Goal: Transaction & Acquisition: Book appointment/travel/reservation

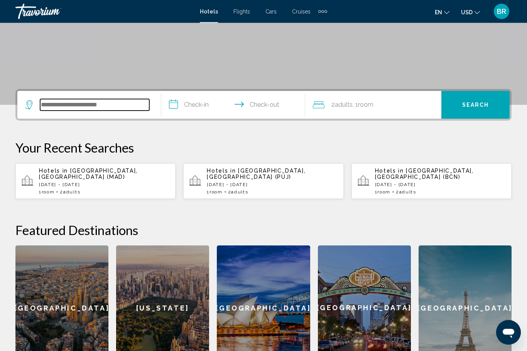
click at [69, 110] on input "Search widget" at bounding box center [94, 106] width 109 height 12
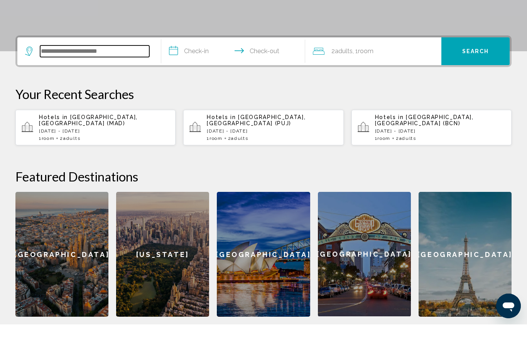
scroll to position [164, 0]
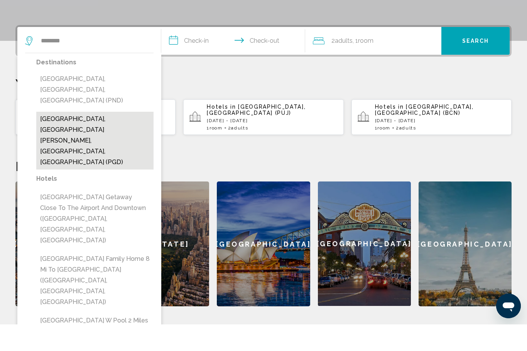
click at [50, 138] on button "[GEOGRAPHIC_DATA], [GEOGRAPHIC_DATA][PERSON_NAME], [GEOGRAPHIC_DATA], [GEOGRAPH…" at bounding box center [94, 167] width 117 height 58
type input "**********"
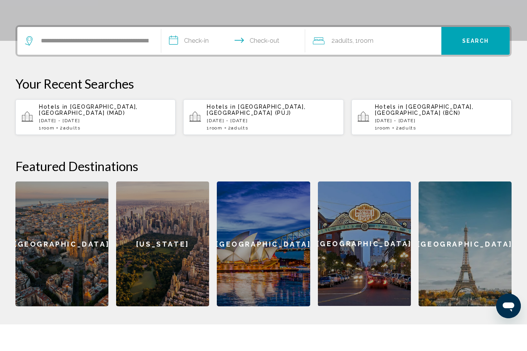
click at [196, 54] on input "**********" at bounding box center [234, 69] width 147 height 30
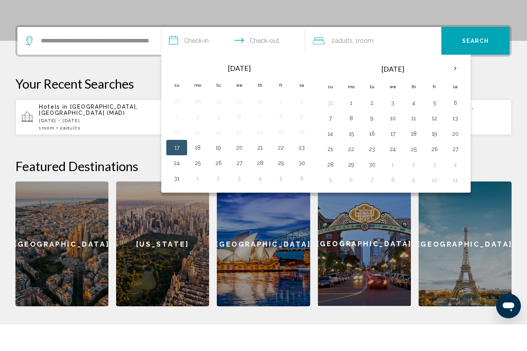
scroll to position [191, 0]
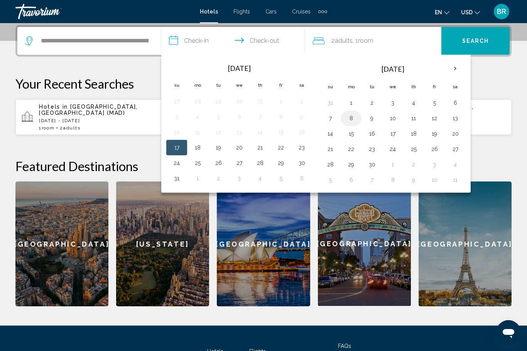
click at [349, 121] on button "8" at bounding box center [351, 118] width 12 height 11
click at [435, 115] on button "12" at bounding box center [434, 118] width 12 height 11
type input "**********"
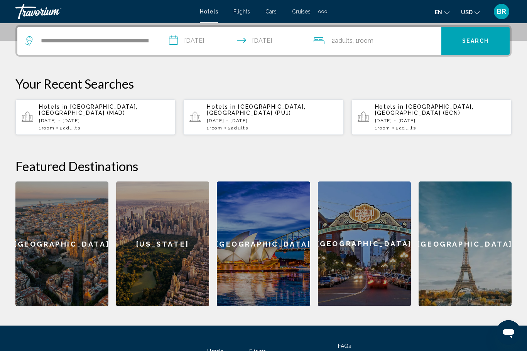
click at [465, 44] on span "Search" at bounding box center [475, 41] width 27 height 6
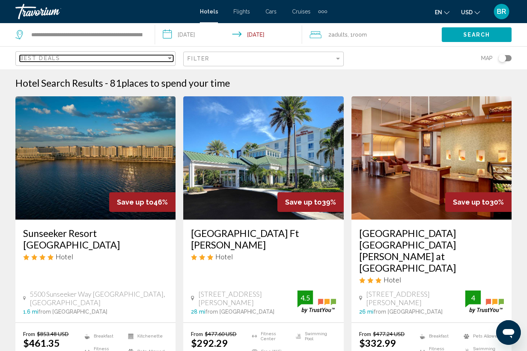
click at [130, 61] on div "Best Deals" at bounding box center [93, 58] width 147 height 6
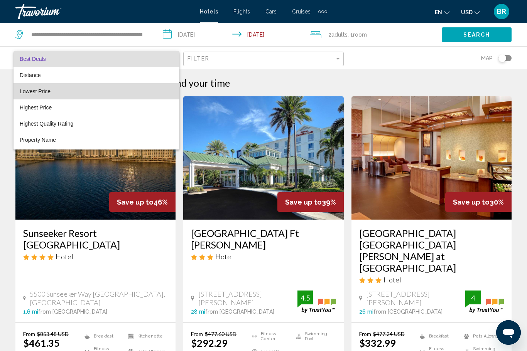
click at [22, 91] on span "Lowest Price" at bounding box center [35, 91] width 31 height 6
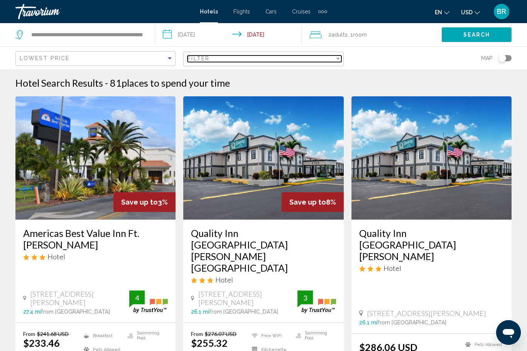
click at [201, 61] on span "Filter" at bounding box center [198, 59] width 22 height 6
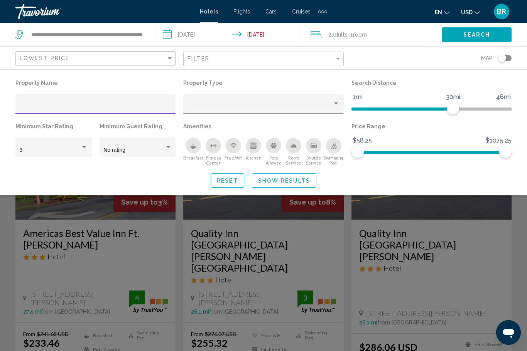
click at [192, 146] on icon "Breakfast" at bounding box center [194, 147] width 6 height 3
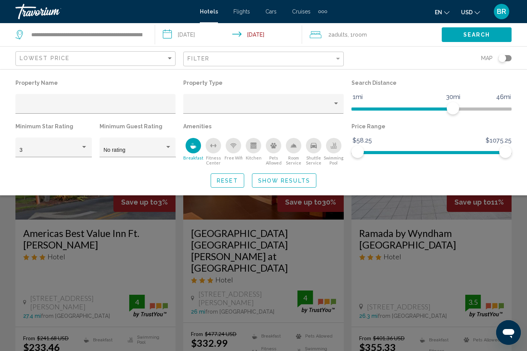
click at [231, 142] on div "Free Wifi" at bounding box center [233, 145] width 15 height 15
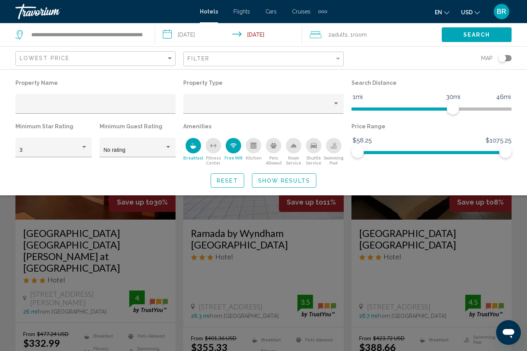
click at [334, 145] on icon "Swimming Pool" at bounding box center [334, 146] width 6 height 6
click at [268, 181] on span "Show Results" at bounding box center [284, 181] width 52 height 6
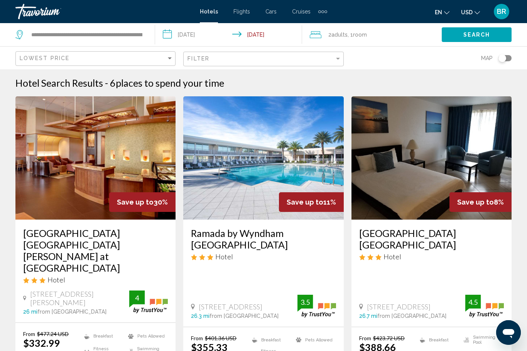
click at [62, 173] on img "Main content" at bounding box center [95, 157] width 160 height 123
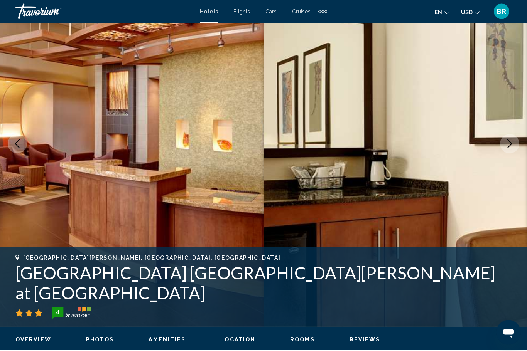
scroll to position [65, 0]
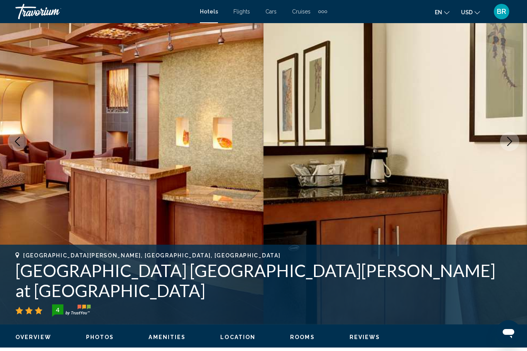
click at [514, 145] on button "Next image" at bounding box center [509, 141] width 19 height 19
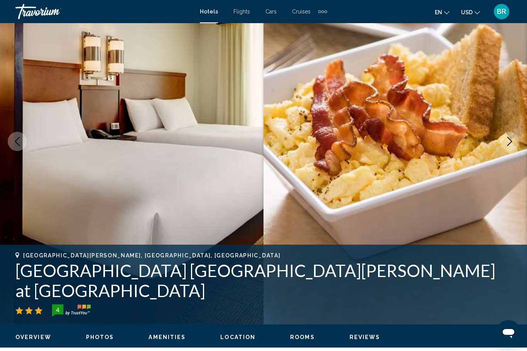
click at [511, 145] on icon "Next image" at bounding box center [509, 141] width 9 height 9
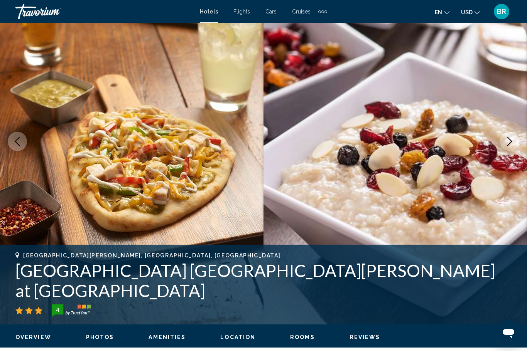
click at [512, 147] on button "Next image" at bounding box center [509, 141] width 19 height 19
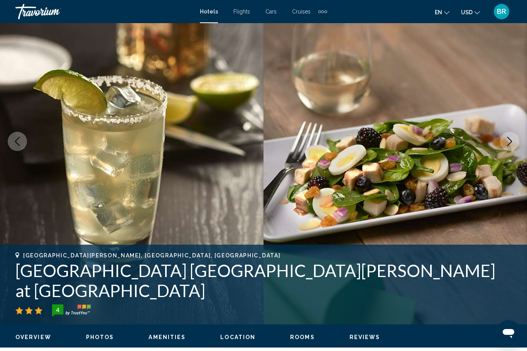
click at [511, 150] on button "Next image" at bounding box center [509, 141] width 19 height 19
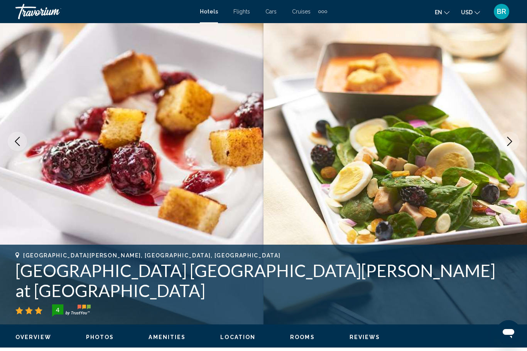
click at [508, 147] on button "Next image" at bounding box center [509, 141] width 19 height 19
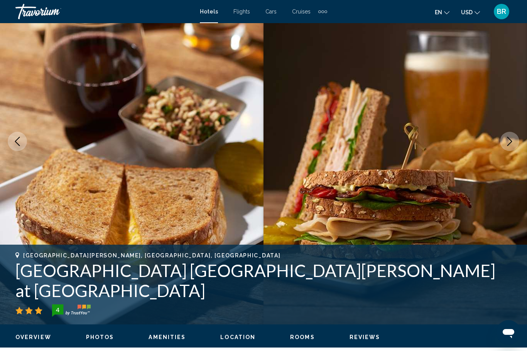
click at [509, 149] on button "Next image" at bounding box center [509, 141] width 19 height 19
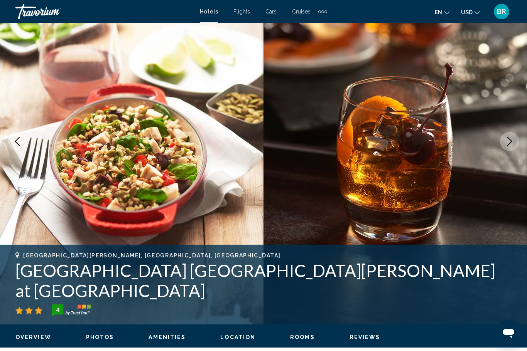
click at [509, 151] on img "Main content" at bounding box center [394, 141] width 263 height 366
click at [505, 143] on icon "Next image" at bounding box center [509, 141] width 9 height 9
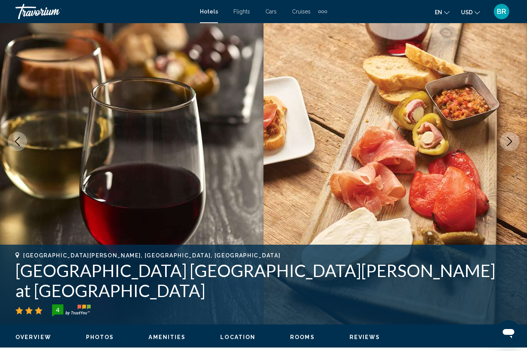
click at [508, 145] on icon "Next image" at bounding box center [509, 141] width 9 height 9
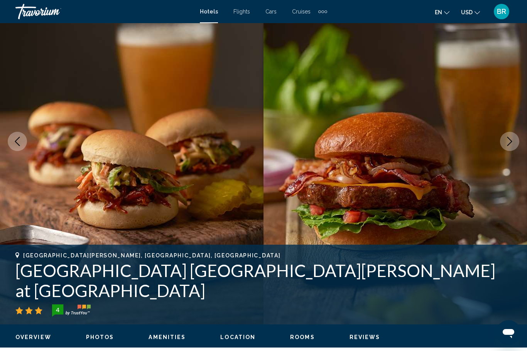
click at [509, 145] on icon "Next image" at bounding box center [509, 141] width 9 height 9
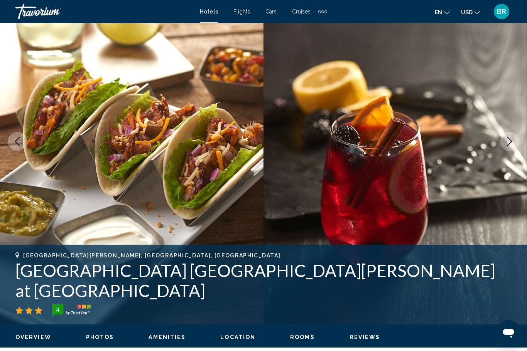
click at [506, 147] on button "Next image" at bounding box center [509, 141] width 19 height 19
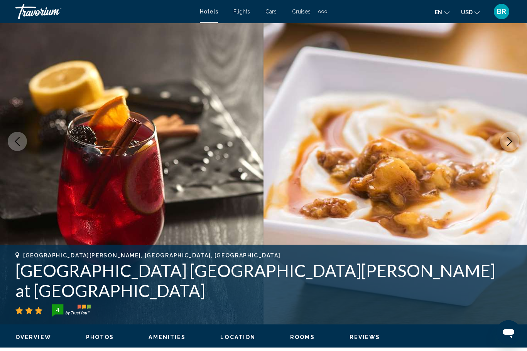
click at [509, 147] on button "Next image" at bounding box center [509, 141] width 19 height 19
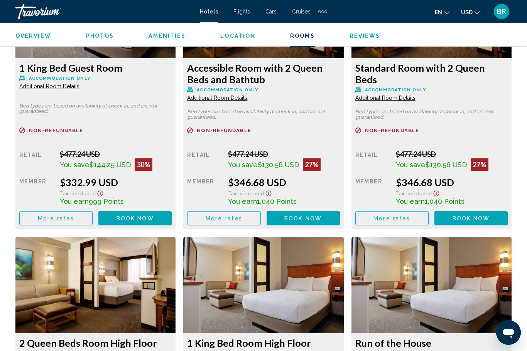
scroll to position [1264, 0]
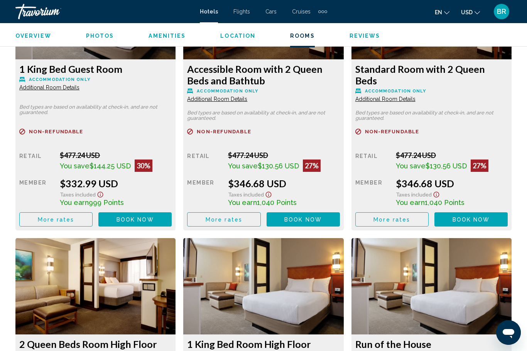
click at [79, 91] on span "Additional Room Details" at bounding box center [49, 87] width 60 height 6
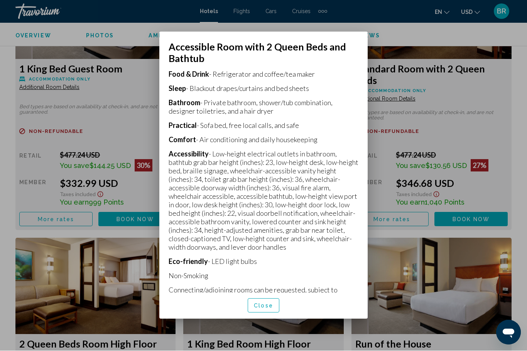
scroll to position [226, 0]
click at [262, 309] on span "Close" at bounding box center [263, 306] width 19 height 6
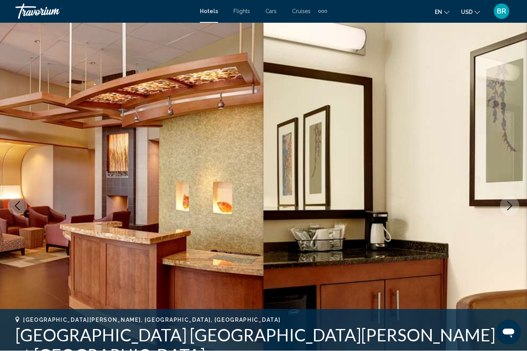
scroll to position [1264, 0]
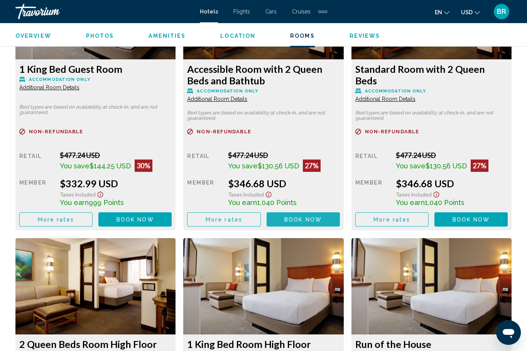
click at [172, 221] on button "Book now No longer available" at bounding box center [134, 220] width 73 height 14
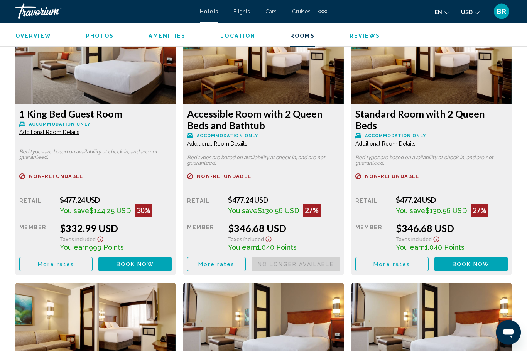
scroll to position [1222, 0]
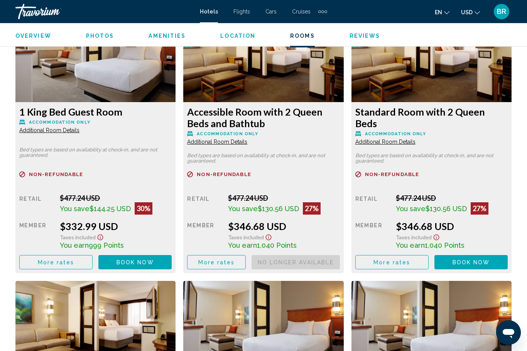
click at [154, 264] on span "Book now" at bounding box center [134, 263] width 37 height 6
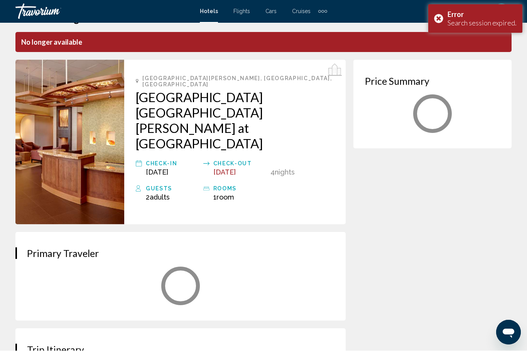
scroll to position [26, 0]
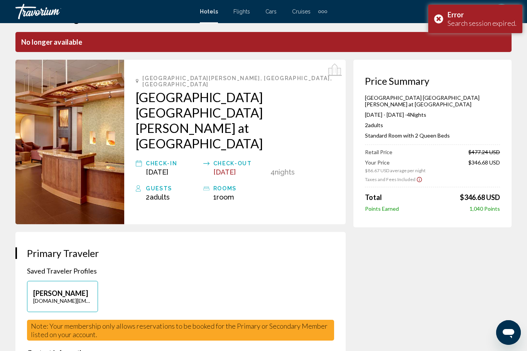
click at [47, 298] on p "[DOMAIN_NAME][EMAIL_ADDRESS][DOMAIN_NAME]" at bounding box center [62, 301] width 59 height 7
type input "*******"
type input "*********"
type input "**********"
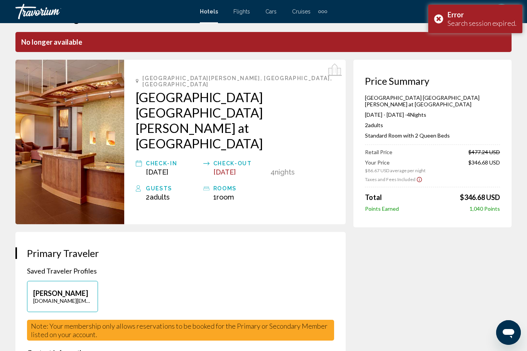
type input "********"
type input "*****"
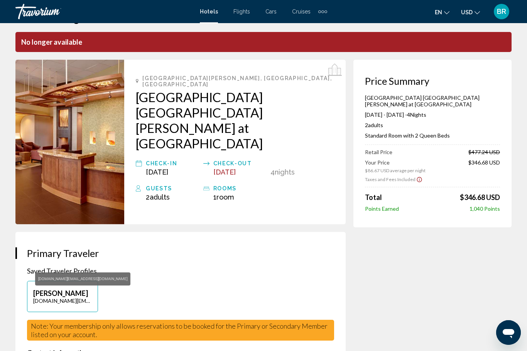
click at [41, 281] on button "[PERSON_NAME] [DOMAIN_NAME][EMAIL_ADDRESS][DOMAIN_NAME]" at bounding box center [62, 296] width 71 height 31
type input "*******"
type input "*********"
type input "**********"
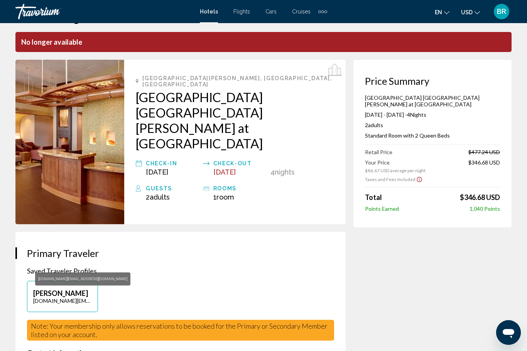
type input "********"
type input "*****"
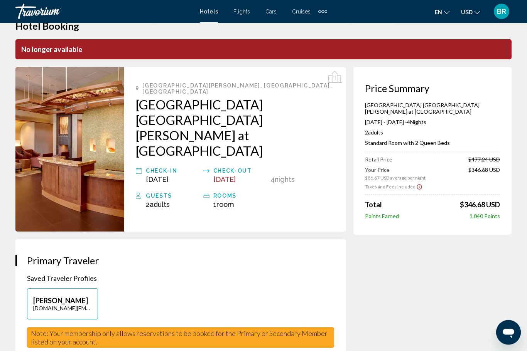
scroll to position [0, 0]
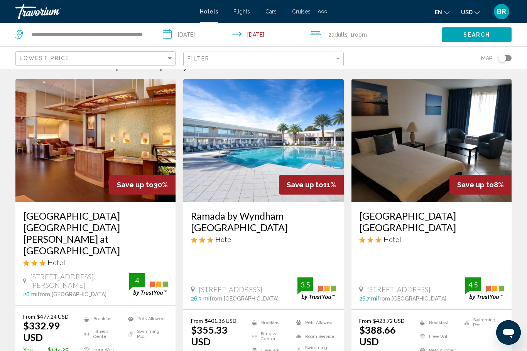
scroll to position [17, 0]
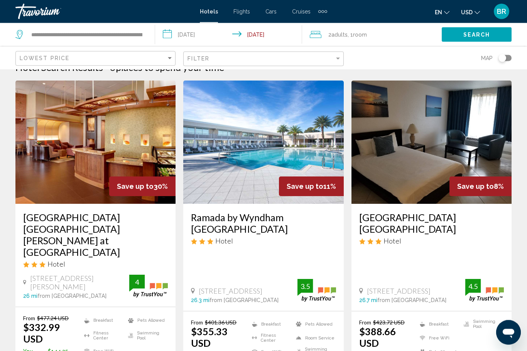
click at [234, 131] on img "Main content" at bounding box center [263, 142] width 160 height 123
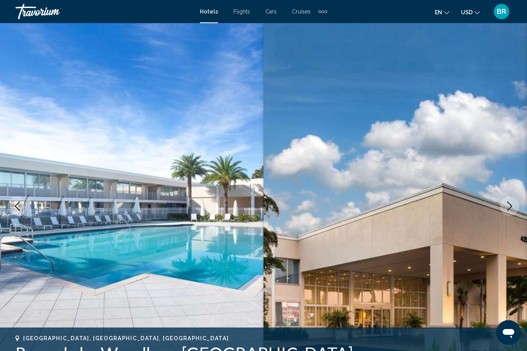
click at [18, 200] on button "Previous image" at bounding box center [17, 206] width 19 height 19
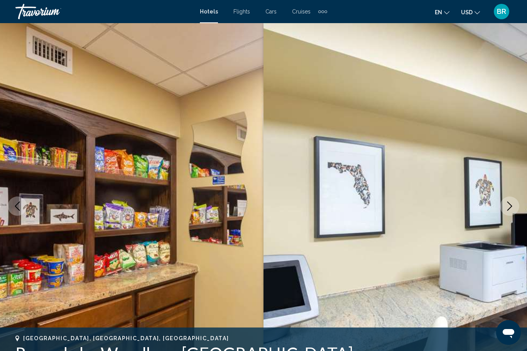
click at [16, 203] on icon "Previous image" at bounding box center [17, 206] width 9 height 9
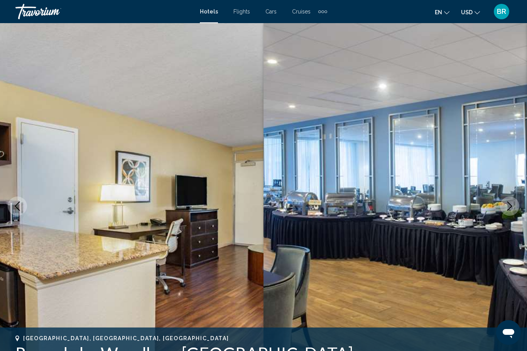
click at [17, 201] on button "Previous image" at bounding box center [17, 206] width 19 height 19
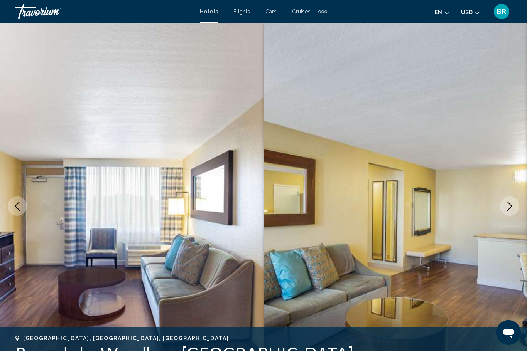
click at [18, 200] on button "Previous image" at bounding box center [17, 206] width 19 height 19
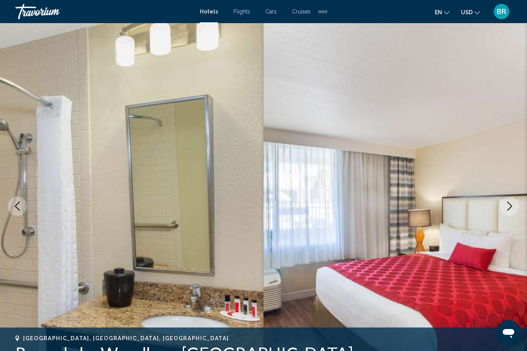
click at [19, 202] on icon "Previous image" at bounding box center [17, 206] width 9 height 9
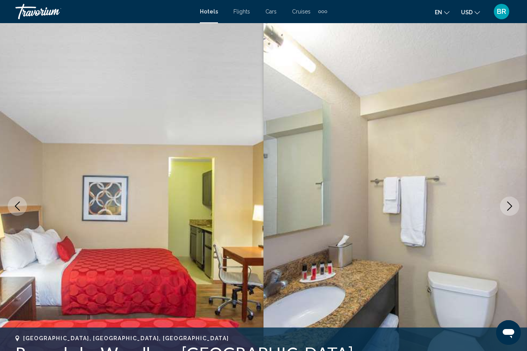
click at [16, 199] on button "Previous image" at bounding box center [17, 206] width 19 height 19
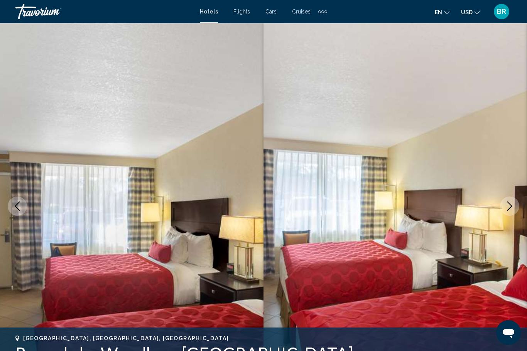
click at [17, 198] on button "Previous image" at bounding box center [17, 206] width 19 height 19
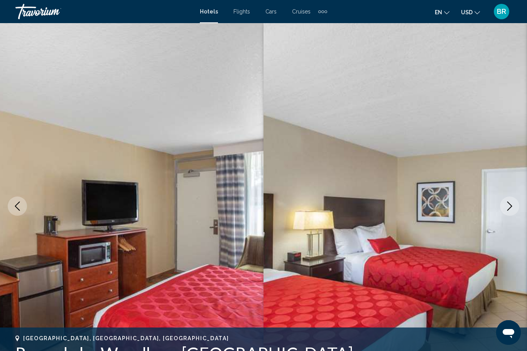
click at [18, 198] on button "Previous image" at bounding box center [17, 206] width 19 height 19
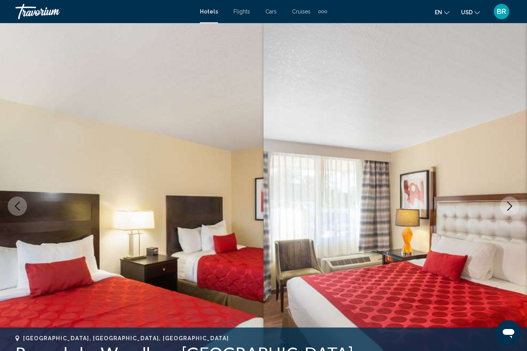
click at [19, 199] on button "Previous image" at bounding box center [17, 206] width 19 height 19
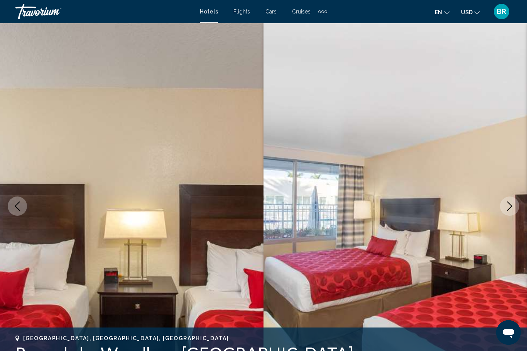
click at [19, 201] on button "Previous image" at bounding box center [17, 206] width 19 height 19
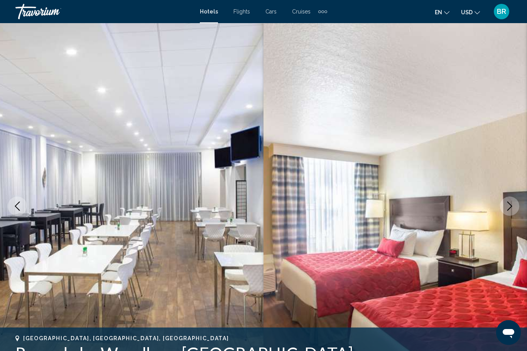
click at [19, 198] on button "Previous image" at bounding box center [17, 206] width 19 height 19
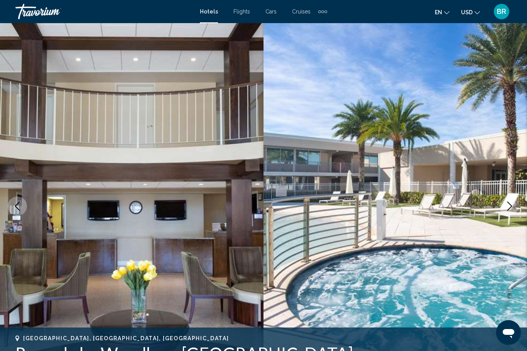
click at [19, 197] on button "Previous image" at bounding box center [17, 206] width 19 height 19
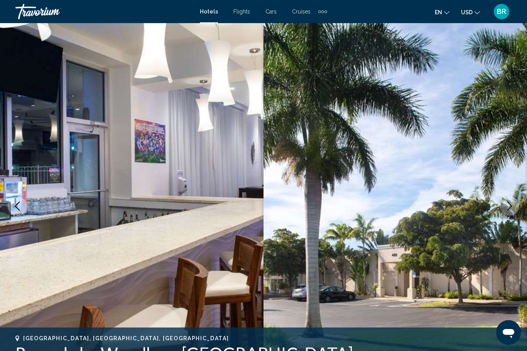
click at [20, 198] on button "Previous image" at bounding box center [17, 206] width 19 height 19
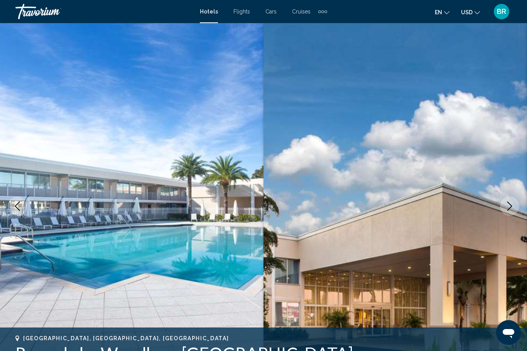
click at [20, 200] on button "Previous image" at bounding box center [17, 206] width 19 height 19
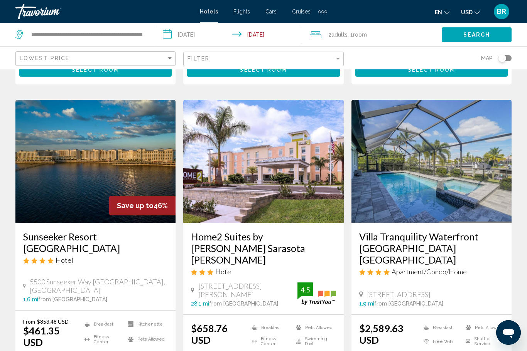
scroll to position [321, 0]
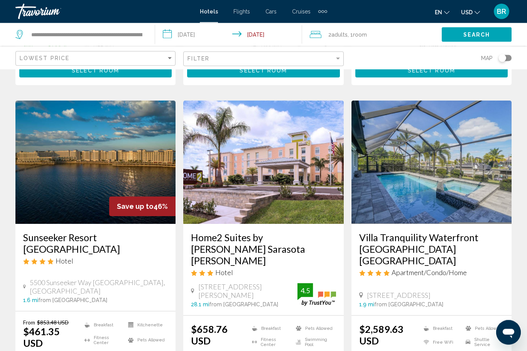
click at [41, 137] on img "Main content" at bounding box center [95, 162] width 160 height 123
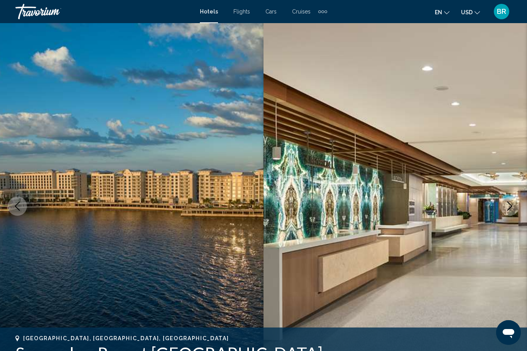
click at [16, 203] on icon "Previous image" at bounding box center [17, 206] width 9 height 9
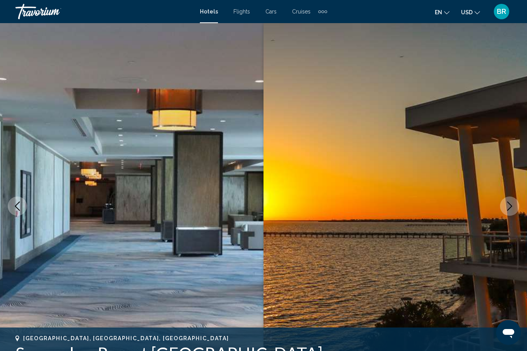
click at [14, 199] on button "Previous image" at bounding box center [17, 206] width 19 height 19
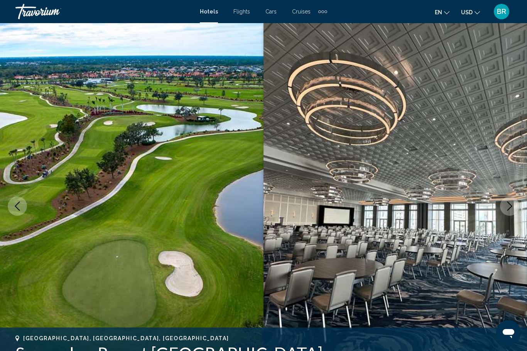
click at [14, 192] on img "Main content" at bounding box center [131, 206] width 263 height 366
click at [17, 204] on icon "Previous image" at bounding box center [17, 206] width 9 height 9
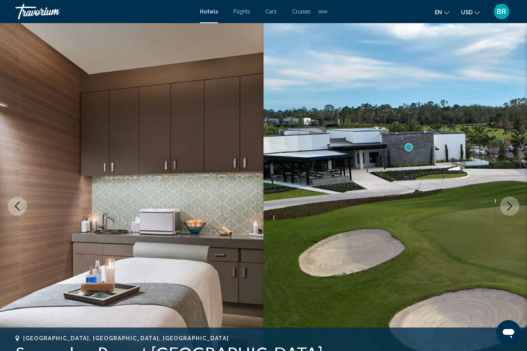
click at [14, 206] on icon "Previous image" at bounding box center [17, 206] width 9 height 9
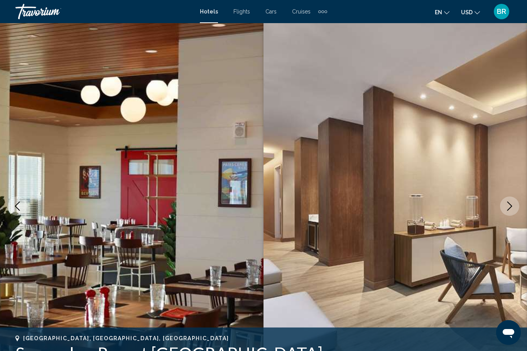
click at [14, 200] on button "Previous image" at bounding box center [17, 206] width 19 height 19
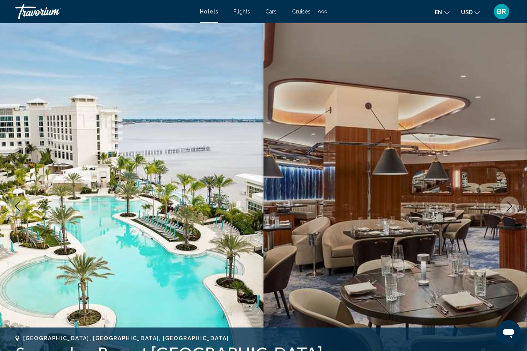
click at [14, 201] on button "Previous image" at bounding box center [17, 206] width 19 height 19
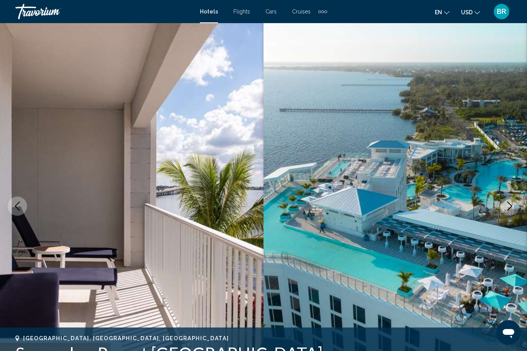
click at [14, 203] on icon "Previous image" at bounding box center [17, 206] width 9 height 9
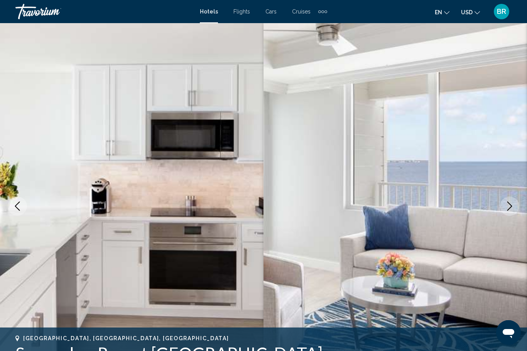
click at [14, 203] on icon "Previous image" at bounding box center [17, 206] width 9 height 9
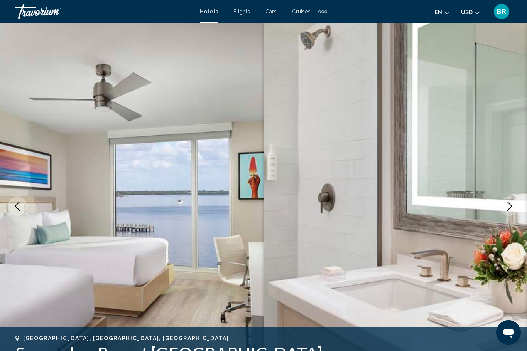
click at [14, 206] on icon "Previous image" at bounding box center [17, 206] width 9 height 9
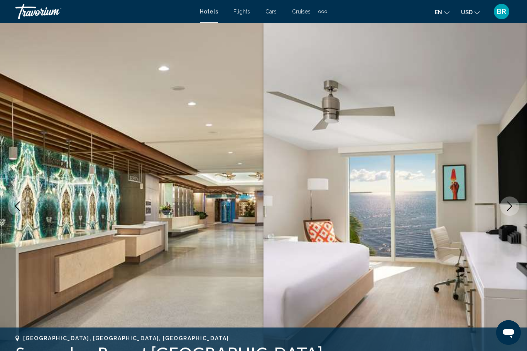
click at [15, 202] on icon "Previous image" at bounding box center [17, 206] width 9 height 9
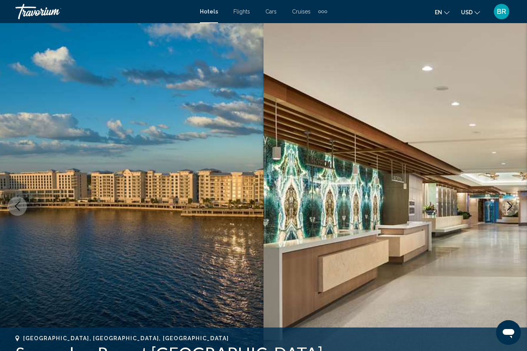
click at [14, 202] on icon "Previous image" at bounding box center [17, 206] width 9 height 9
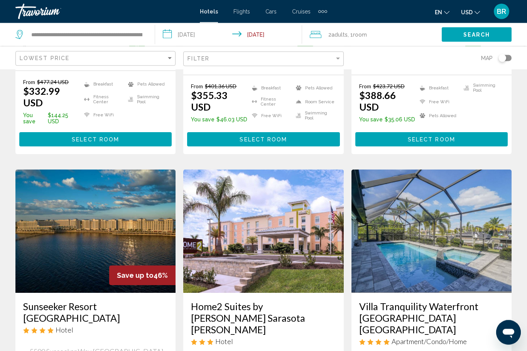
scroll to position [253, 0]
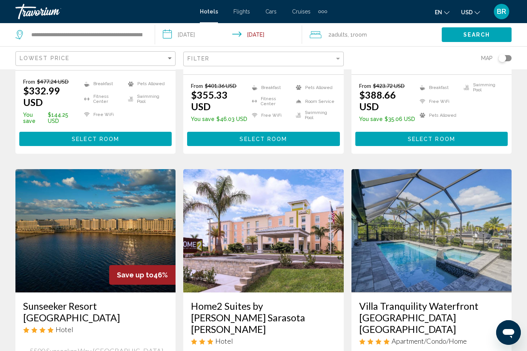
click at [408, 220] on img "Main content" at bounding box center [431, 230] width 160 height 123
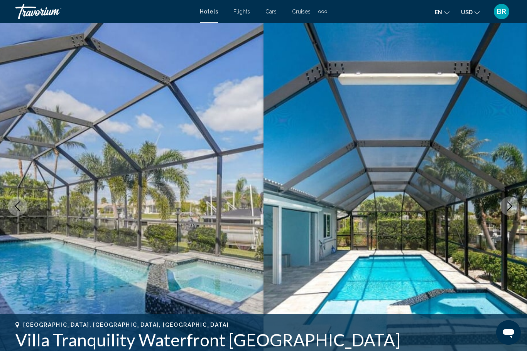
click at [15, 204] on icon "Previous image" at bounding box center [17, 206] width 9 height 9
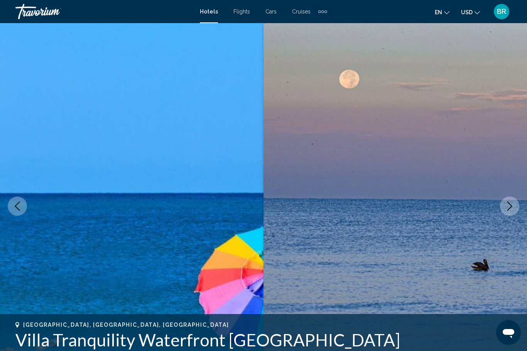
click at [14, 208] on icon "Previous image" at bounding box center [17, 206] width 9 height 9
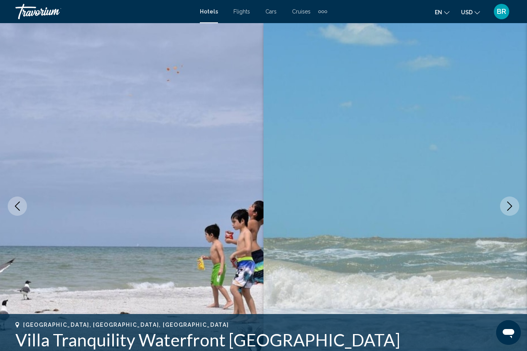
click at [17, 203] on icon "Previous image" at bounding box center [17, 206] width 9 height 9
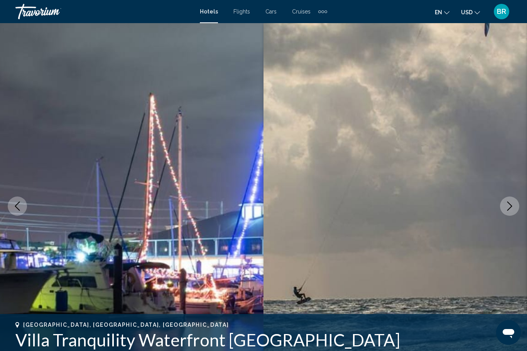
click at [15, 202] on icon "Previous image" at bounding box center [17, 206] width 9 height 9
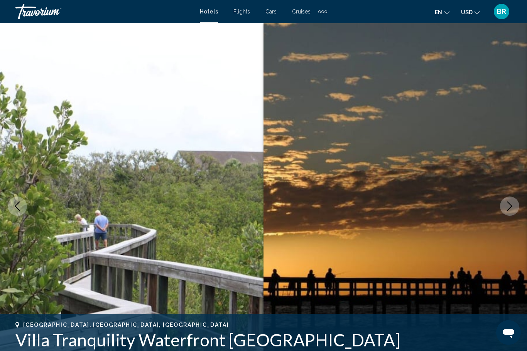
click at [14, 201] on button "Previous image" at bounding box center [17, 206] width 19 height 19
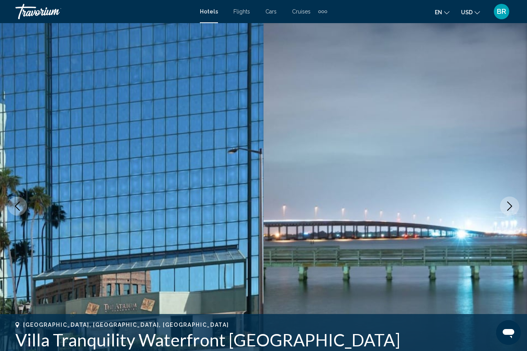
click at [12, 201] on button "Previous image" at bounding box center [17, 206] width 19 height 19
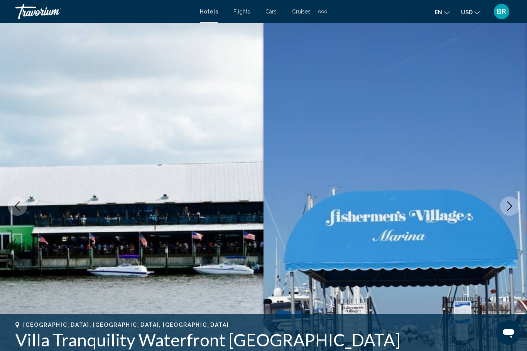
click at [12, 201] on button "Previous image" at bounding box center [17, 206] width 19 height 19
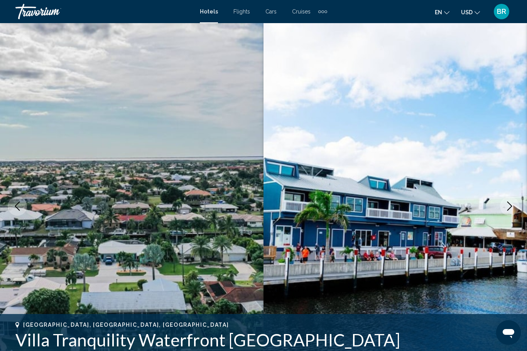
click at [12, 202] on button "Previous image" at bounding box center [17, 206] width 19 height 19
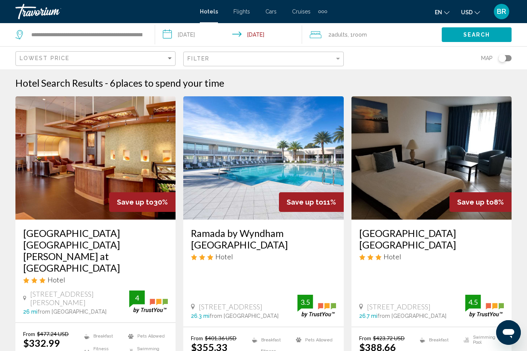
click at [486, 179] on img "Main content" at bounding box center [431, 157] width 160 height 123
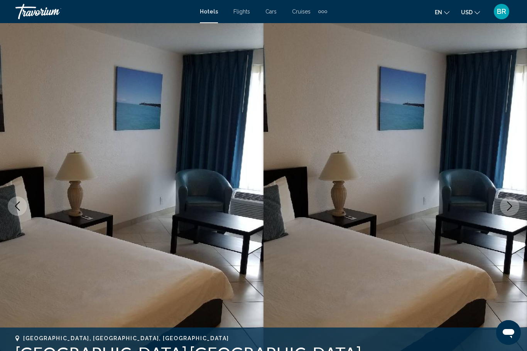
click at [17, 203] on icon "Previous image" at bounding box center [17, 206] width 9 height 9
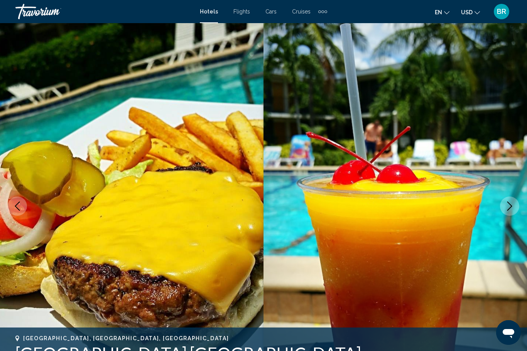
click at [19, 206] on icon "Previous image" at bounding box center [17, 206] width 9 height 9
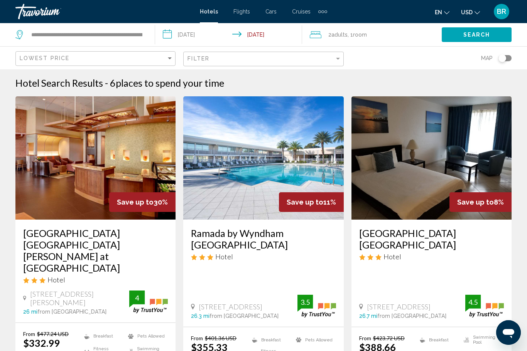
click at [395, 194] on img "Main content" at bounding box center [431, 157] width 160 height 123
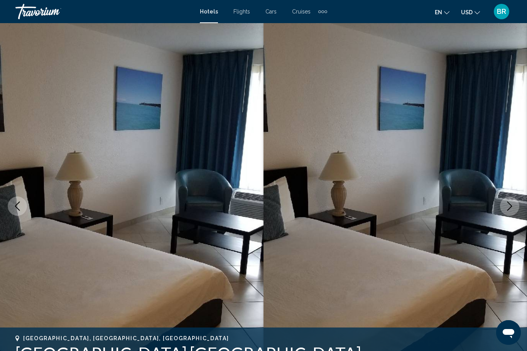
click at [19, 205] on icon "Previous image" at bounding box center [17, 206] width 9 height 9
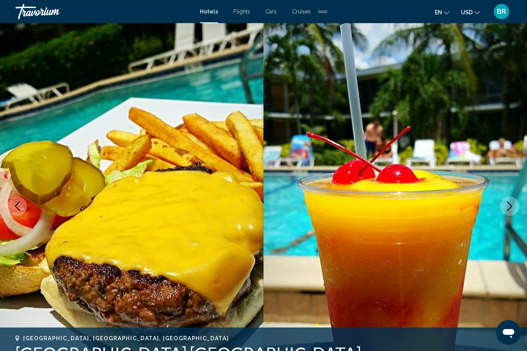
click at [17, 203] on icon "Previous image" at bounding box center [17, 206] width 9 height 9
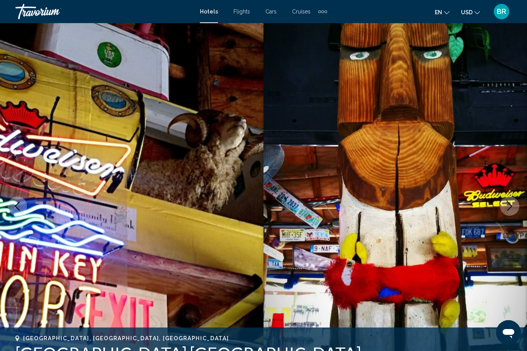
click at [17, 197] on button "Previous image" at bounding box center [17, 206] width 19 height 19
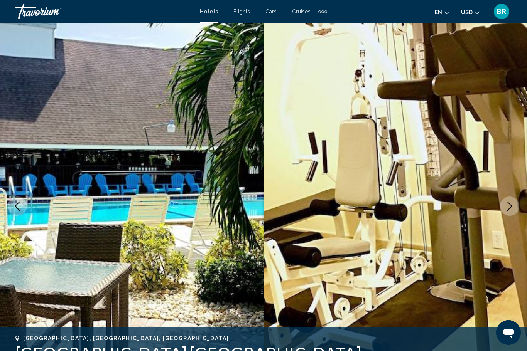
click at [15, 191] on img "Main content" at bounding box center [131, 206] width 263 height 366
click at [15, 206] on icon "Previous image" at bounding box center [17, 206] width 5 height 9
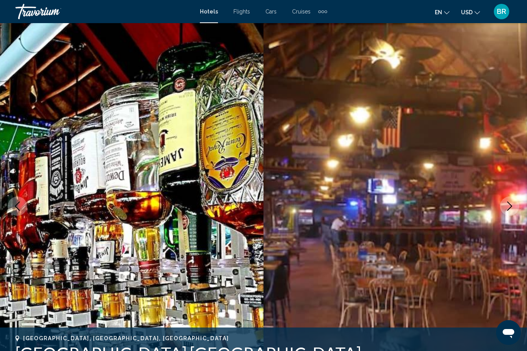
click at [20, 200] on button "Previous image" at bounding box center [17, 206] width 19 height 19
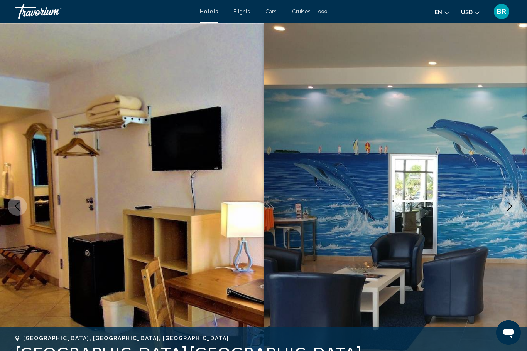
click at [22, 200] on button "Previous image" at bounding box center [17, 206] width 19 height 19
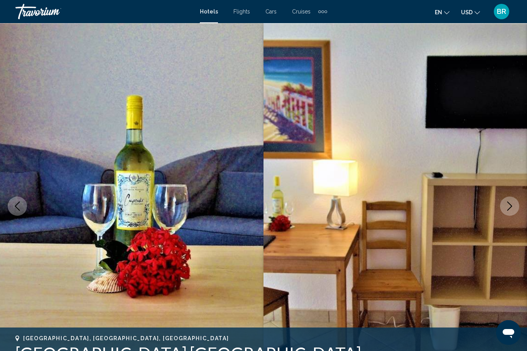
click at [16, 204] on icon "Previous image" at bounding box center [17, 206] width 9 height 9
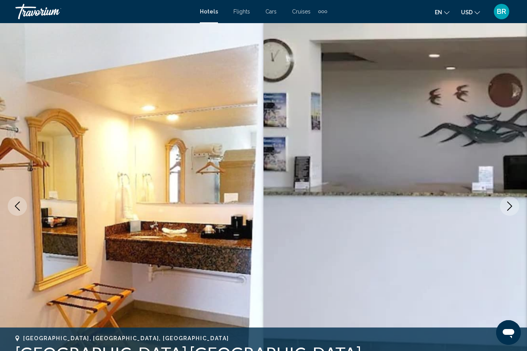
click at [18, 199] on button "Previous image" at bounding box center [17, 206] width 19 height 19
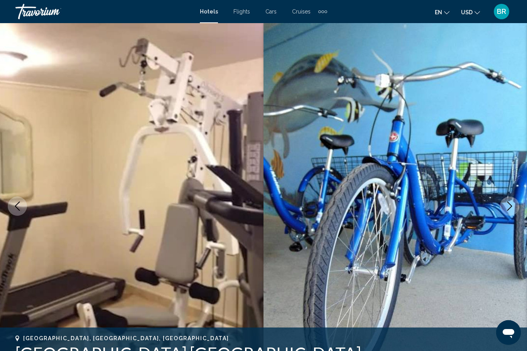
click at [17, 197] on button "Previous image" at bounding box center [17, 206] width 19 height 19
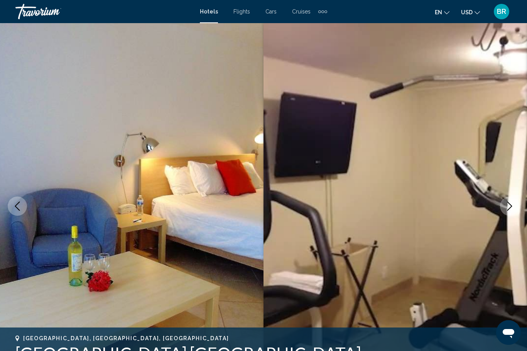
click at [14, 199] on button "Previous image" at bounding box center [17, 206] width 19 height 19
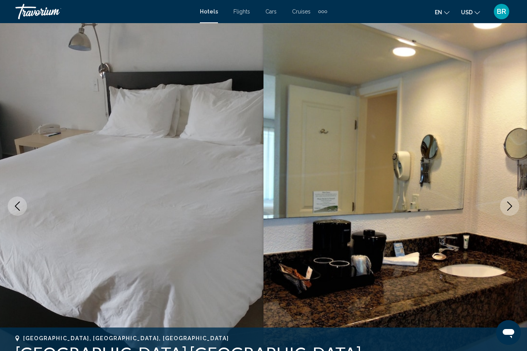
click at [15, 193] on img "Main content" at bounding box center [131, 206] width 263 height 366
click at [17, 201] on button "Previous image" at bounding box center [17, 206] width 19 height 19
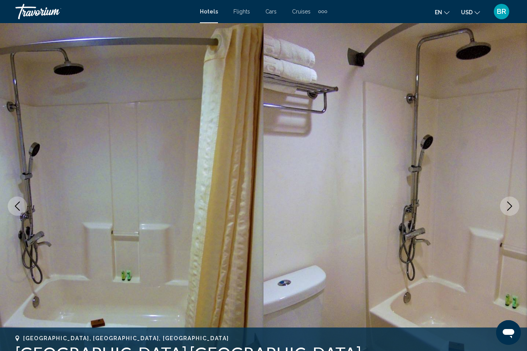
click at [14, 205] on icon "Previous image" at bounding box center [17, 206] width 9 height 9
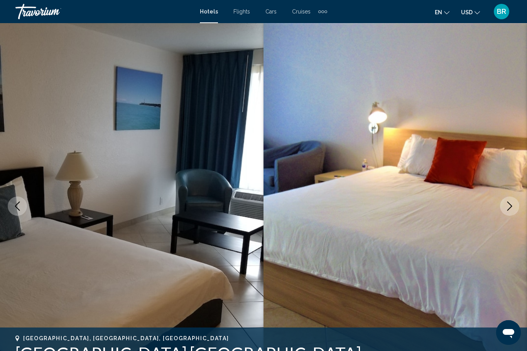
click at [15, 200] on button "Previous image" at bounding box center [17, 206] width 19 height 19
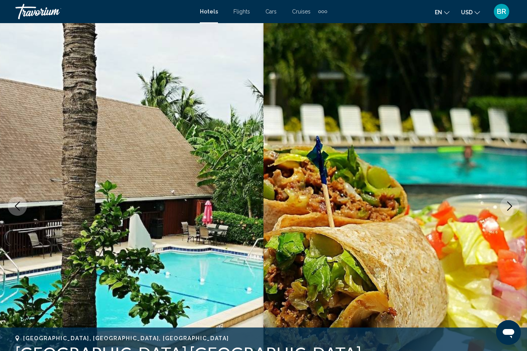
click at [18, 199] on button "Previous image" at bounding box center [17, 206] width 19 height 19
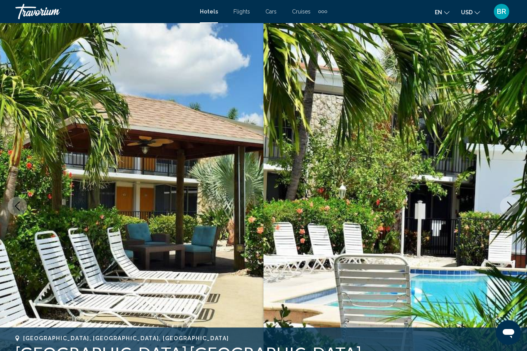
click at [19, 202] on icon "Previous image" at bounding box center [17, 206] width 9 height 9
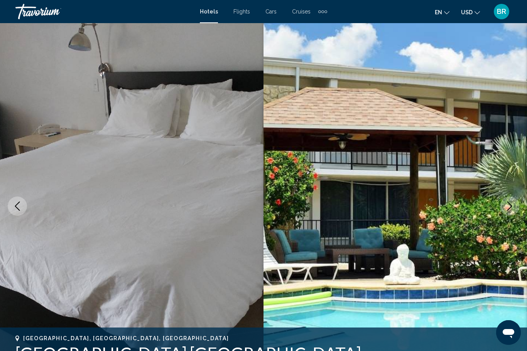
click at [18, 199] on button "Previous image" at bounding box center [17, 206] width 19 height 19
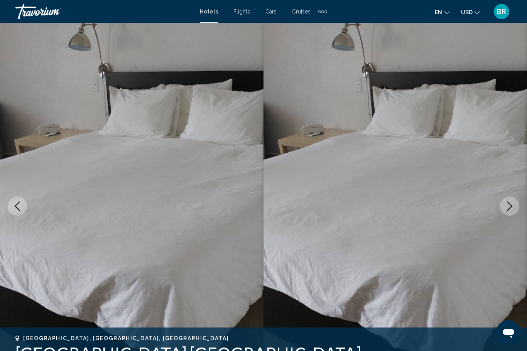
click at [17, 197] on button "Previous image" at bounding box center [17, 206] width 19 height 19
click at [18, 201] on button "Previous image" at bounding box center [17, 206] width 19 height 19
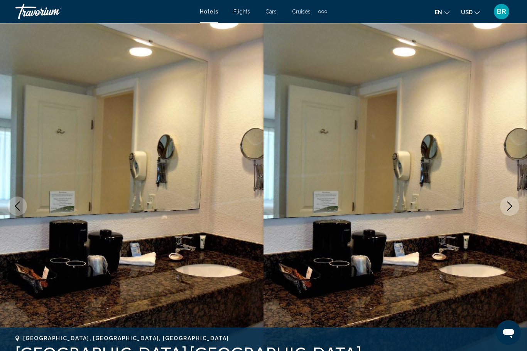
click at [20, 202] on icon "Previous image" at bounding box center [17, 206] width 9 height 9
click at [16, 207] on icon "Previous image" at bounding box center [17, 206] width 5 height 9
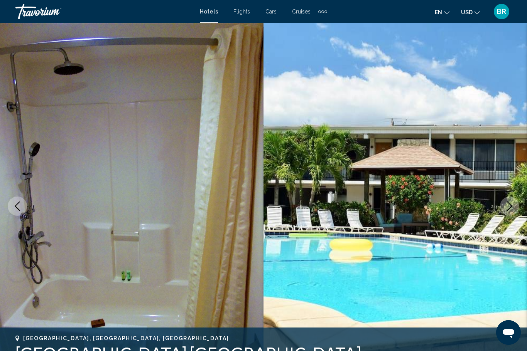
click at [20, 201] on button "Previous image" at bounding box center [17, 206] width 19 height 19
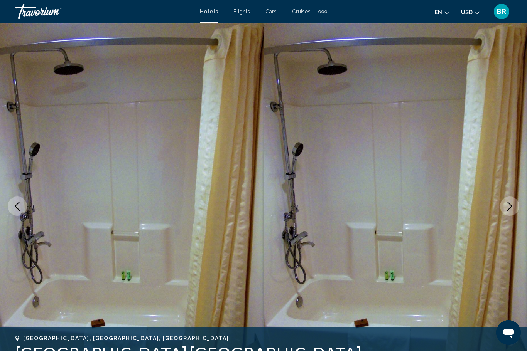
click at [19, 201] on button "Previous image" at bounding box center [17, 206] width 19 height 19
click at [14, 203] on icon "Previous image" at bounding box center [17, 206] width 9 height 9
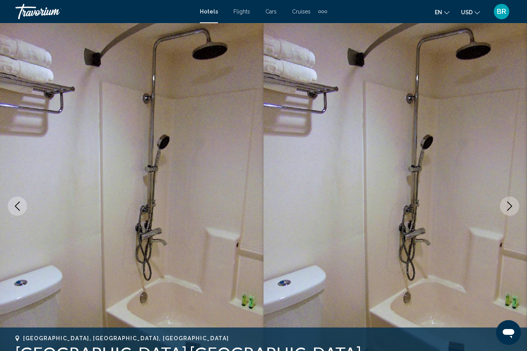
click at [17, 197] on button "Previous image" at bounding box center [17, 206] width 19 height 19
click at [17, 199] on button "Previous image" at bounding box center [17, 206] width 19 height 19
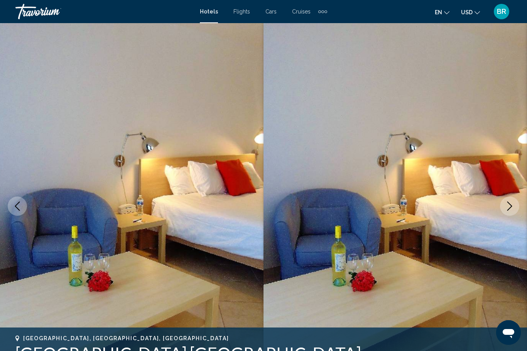
click at [18, 198] on button "Previous image" at bounding box center [17, 206] width 19 height 19
click at [14, 201] on button "Previous image" at bounding box center [17, 206] width 19 height 19
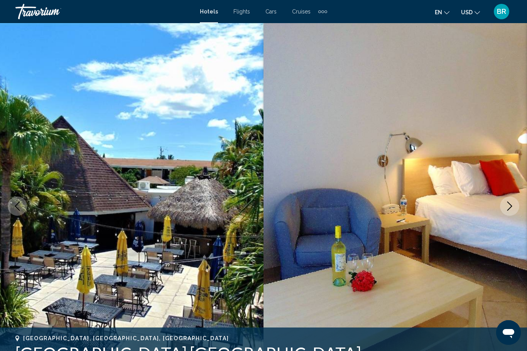
click at [19, 197] on button "Previous image" at bounding box center [17, 206] width 19 height 19
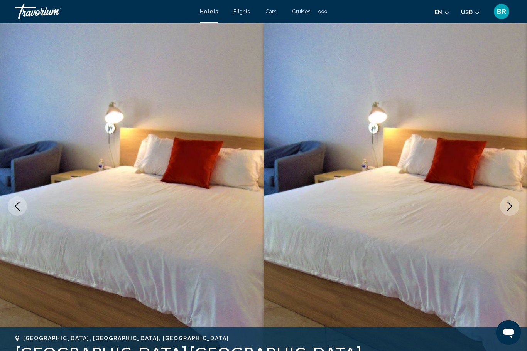
click at [12, 200] on button "Previous image" at bounding box center [17, 206] width 19 height 19
click at [17, 199] on button "Previous image" at bounding box center [17, 206] width 19 height 19
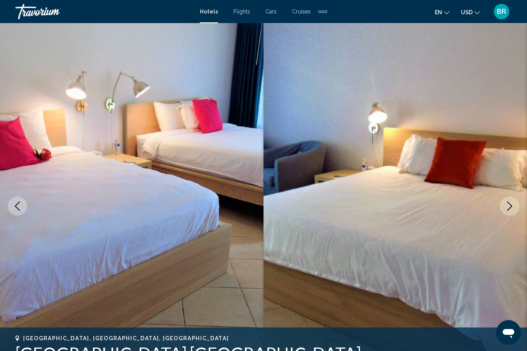
click at [19, 197] on button "Previous image" at bounding box center [17, 206] width 19 height 19
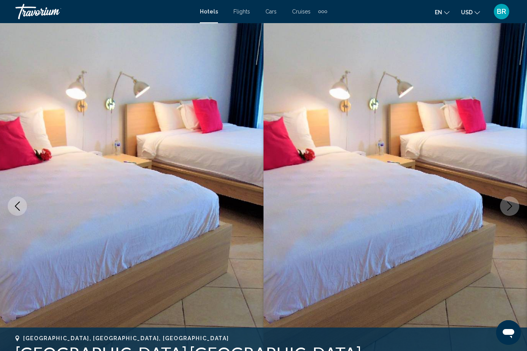
click at [19, 197] on button "Previous image" at bounding box center [17, 206] width 19 height 19
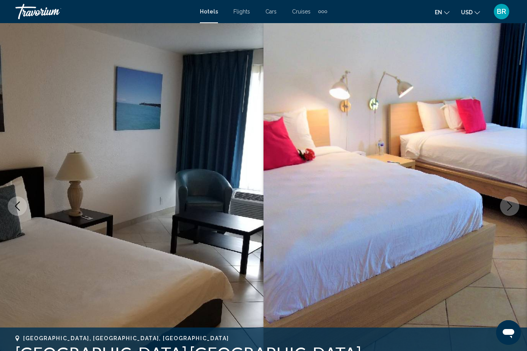
click at [19, 198] on button "Previous image" at bounding box center [17, 206] width 19 height 19
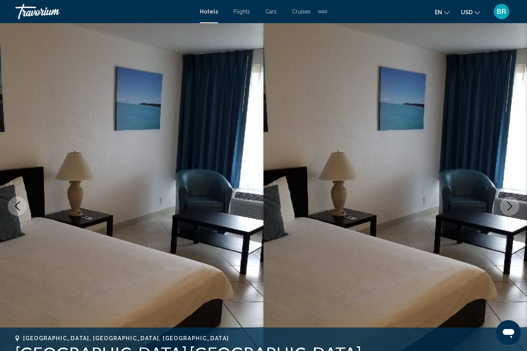
click at [17, 199] on button "Previous image" at bounding box center [17, 206] width 19 height 19
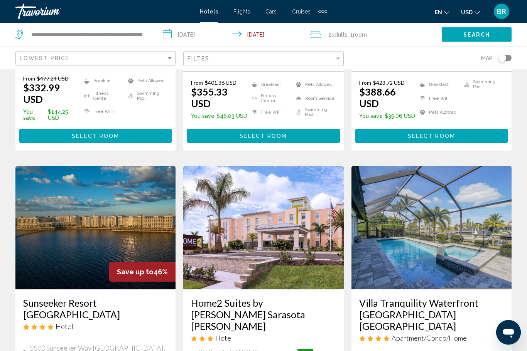
scroll to position [256, 0]
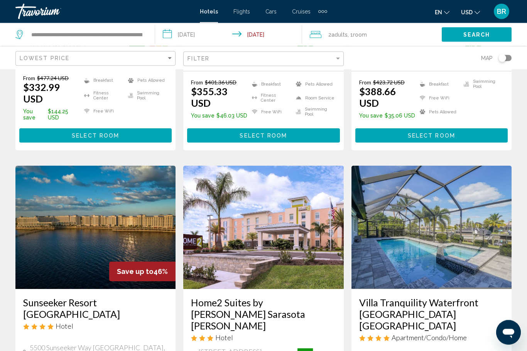
click at [46, 208] on img "Main content" at bounding box center [95, 227] width 160 height 123
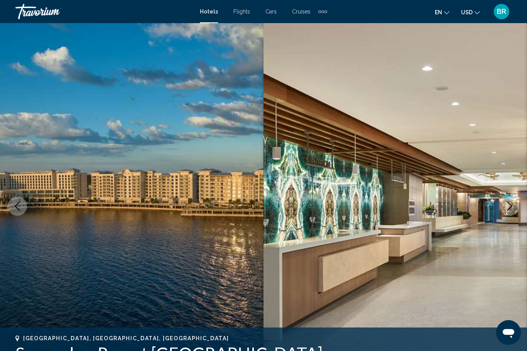
click at [19, 210] on icon "Previous image" at bounding box center [17, 206] width 5 height 9
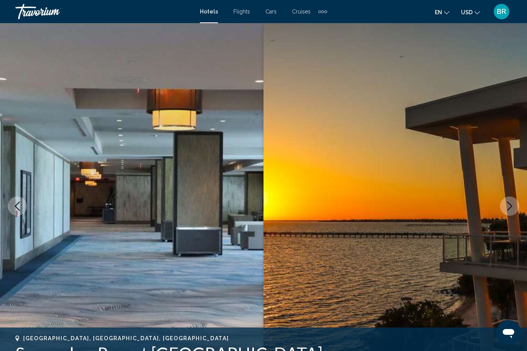
click at [14, 206] on icon "Previous image" at bounding box center [17, 206] width 9 height 9
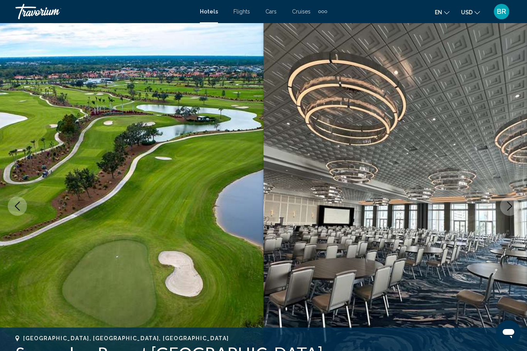
click at [16, 208] on icon "Previous image" at bounding box center [17, 206] width 9 height 9
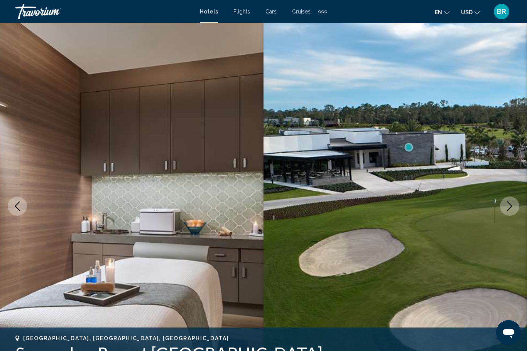
click at [15, 208] on icon "Previous image" at bounding box center [17, 206] width 9 height 9
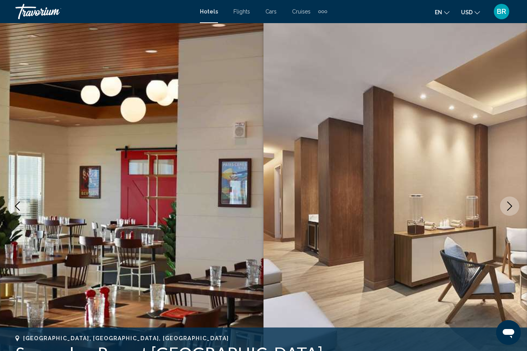
click at [14, 208] on icon "Previous image" at bounding box center [17, 206] width 9 height 9
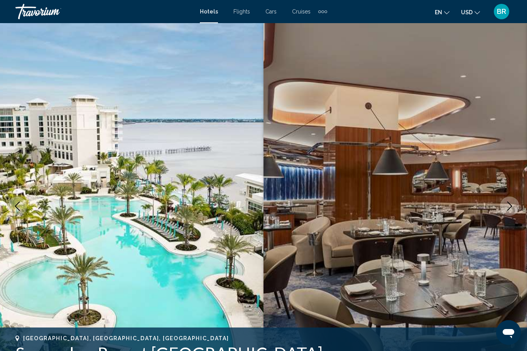
click at [14, 209] on icon "Previous image" at bounding box center [17, 206] width 9 height 9
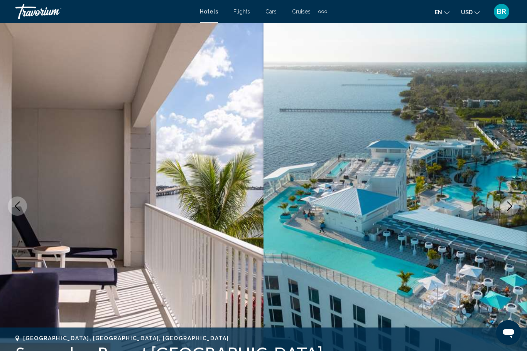
click at [12, 209] on button "Previous image" at bounding box center [17, 206] width 19 height 19
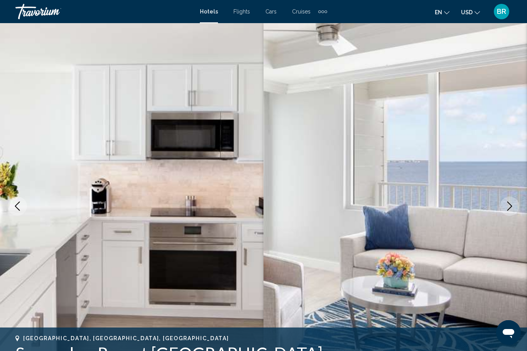
click at [16, 209] on icon "Previous image" at bounding box center [17, 206] width 9 height 9
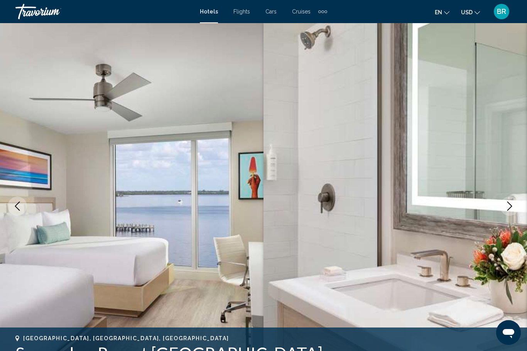
click at [15, 210] on icon "Previous image" at bounding box center [17, 206] width 9 height 9
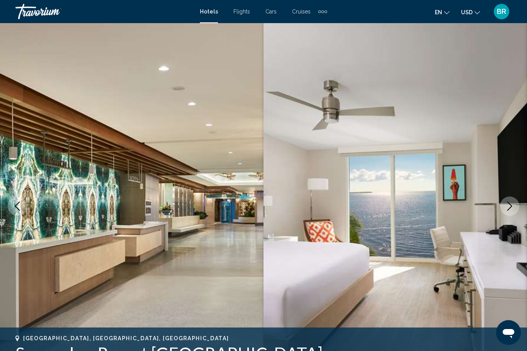
click at [15, 209] on icon "Previous image" at bounding box center [17, 206] width 9 height 9
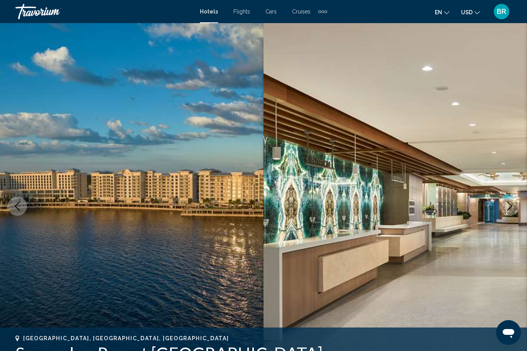
click at [15, 208] on icon "Previous image" at bounding box center [17, 206] width 9 height 9
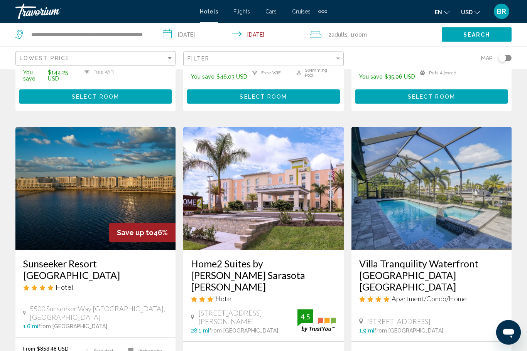
scroll to position [295, 0]
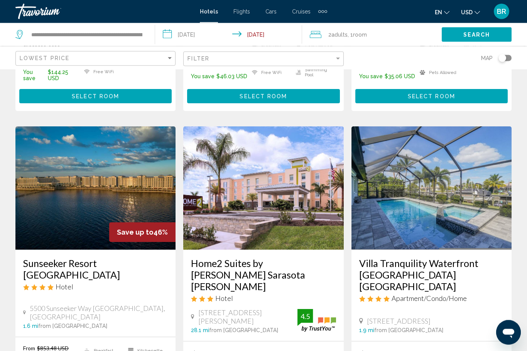
click at [400, 186] on img "Main content" at bounding box center [431, 188] width 160 height 123
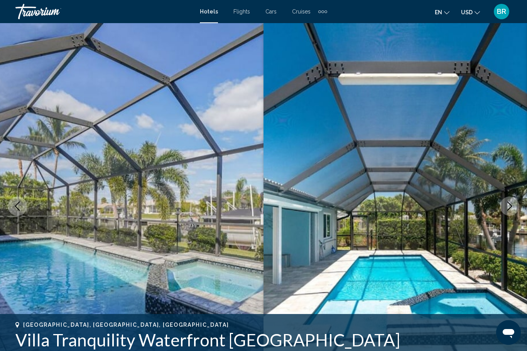
click at [19, 208] on icon "Previous image" at bounding box center [17, 206] width 9 height 9
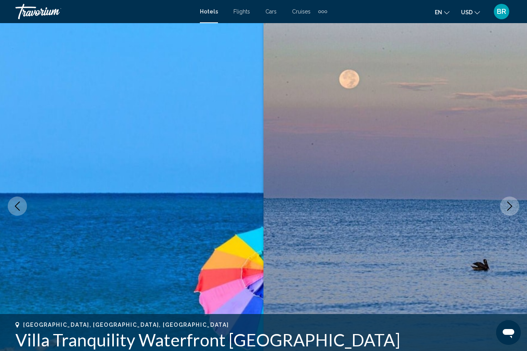
click at [17, 202] on icon "Previous image" at bounding box center [17, 206] width 9 height 9
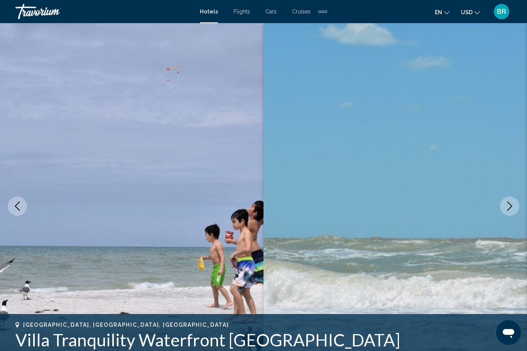
click at [15, 203] on icon "Previous image" at bounding box center [17, 206] width 9 height 9
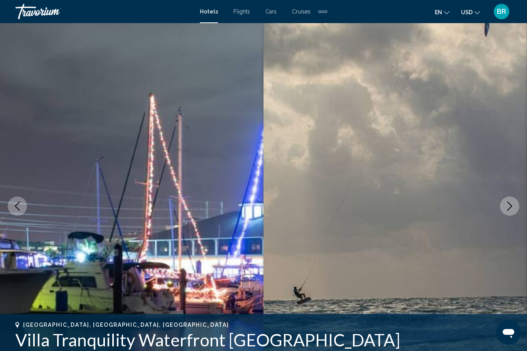
click at [13, 206] on icon "Previous image" at bounding box center [17, 206] width 9 height 9
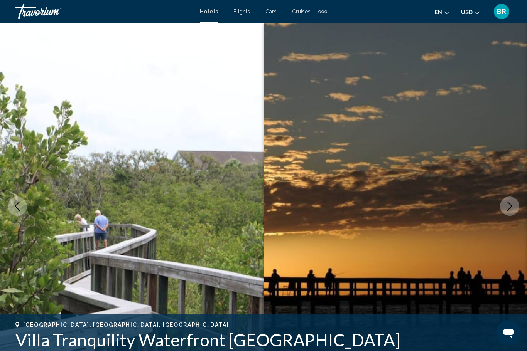
click at [14, 204] on icon "Previous image" at bounding box center [17, 206] width 9 height 9
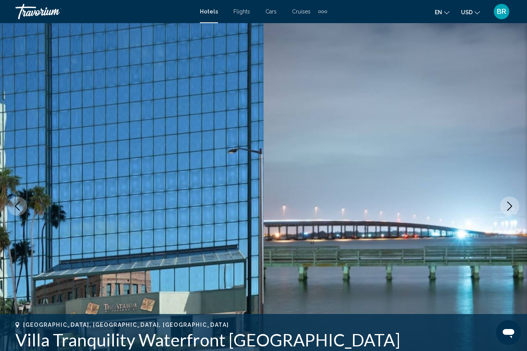
click at [16, 204] on icon "Previous image" at bounding box center [17, 206] width 9 height 9
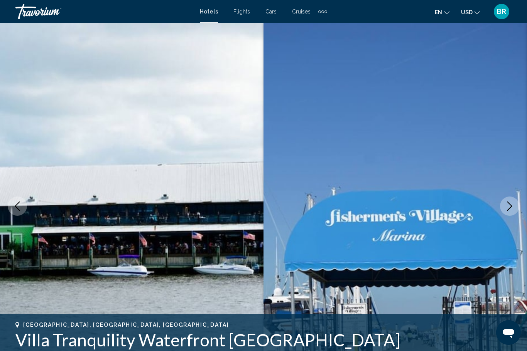
click at [17, 204] on icon "Previous image" at bounding box center [17, 206] width 9 height 9
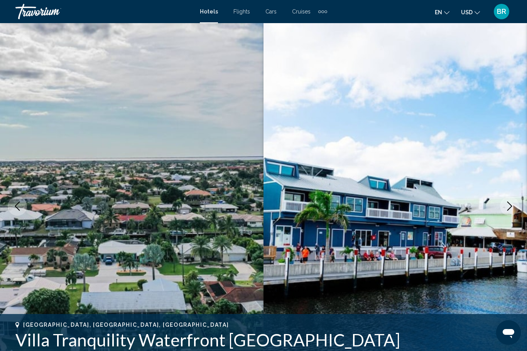
click at [15, 202] on icon "Previous image" at bounding box center [17, 206] width 9 height 9
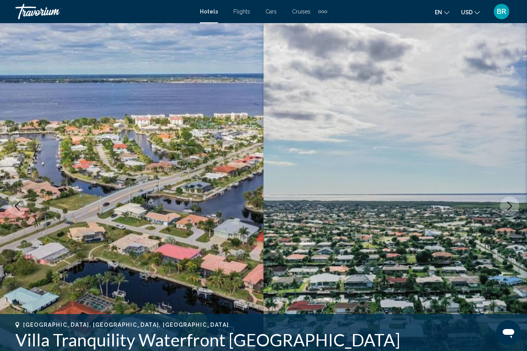
click at [16, 204] on icon "Previous image" at bounding box center [17, 206] width 9 height 9
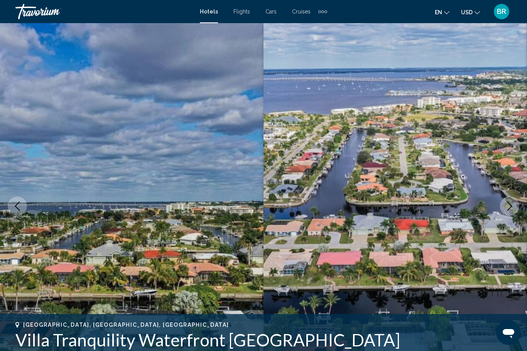
click at [14, 200] on button "Previous image" at bounding box center [17, 206] width 19 height 19
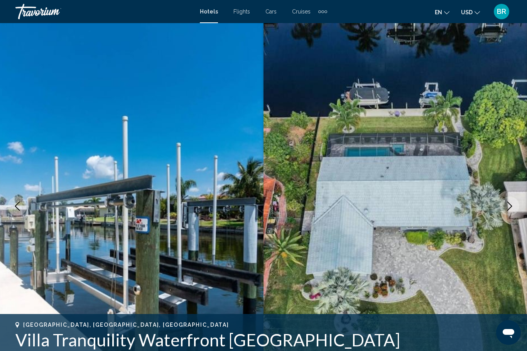
click at [14, 201] on button "Previous image" at bounding box center [17, 206] width 19 height 19
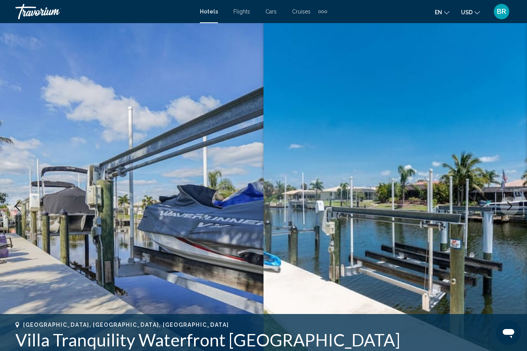
click at [14, 201] on button "Previous image" at bounding box center [17, 206] width 19 height 19
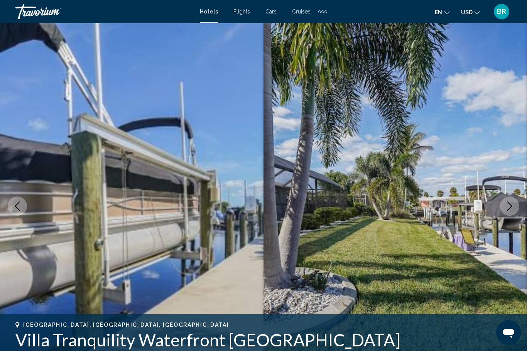
click at [13, 203] on icon "Previous image" at bounding box center [17, 206] width 9 height 9
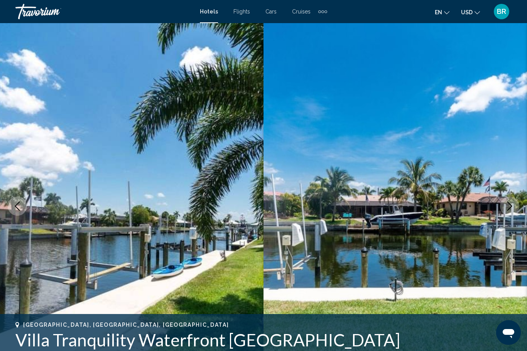
click at [16, 202] on icon "Previous image" at bounding box center [17, 206] width 9 height 9
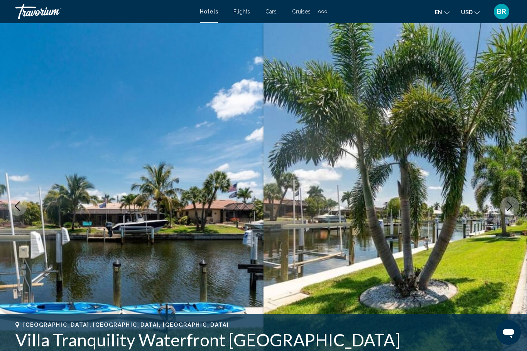
click at [17, 202] on icon "Previous image" at bounding box center [17, 206] width 9 height 9
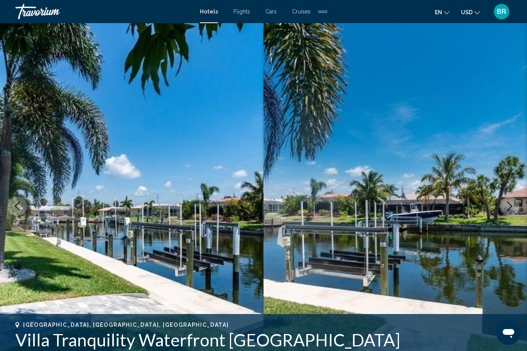
click at [17, 204] on icon "Previous image" at bounding box center [17, 206] width 9 height 9
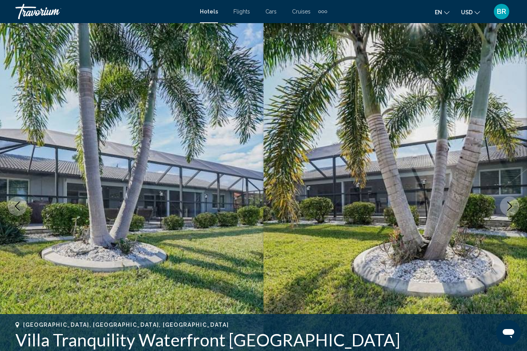
click at [17, 202] on icon "Previous image" at bounding box center [17, 206] width 9 height 9
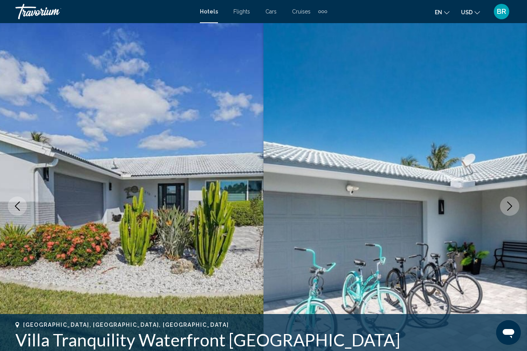
click at [17, 203] on icon "Previous image" at bounding box center [17, 206] width 9 height 9
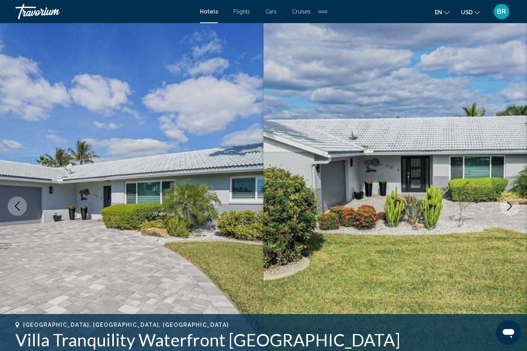
click at [15, 200] on button "Previous image" at bounding box center [17, 206] width 19 height 19
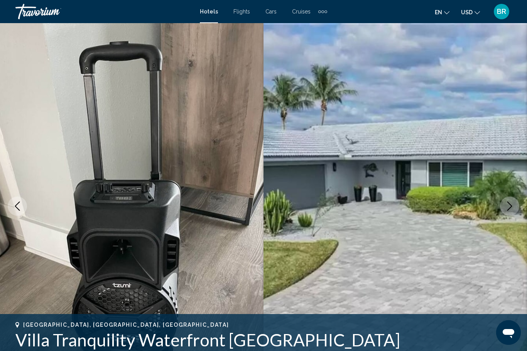
click at [15, 211] on button "Previous image" at bounding box center [17, 206] width 19 height 19
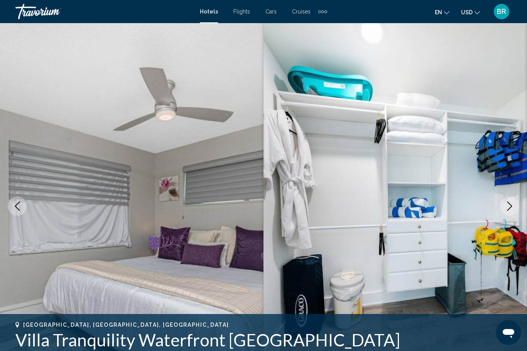
click at [13, 210] on icon "Previous image" at bounding box center [17, 206] width 9 height 9
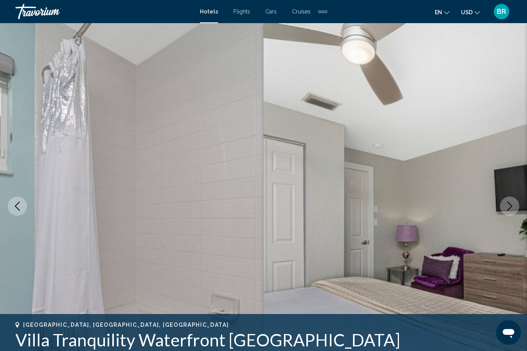
click at [12, 207] on button "Previous image" at bounding box center [17, 206] width 19 height 19
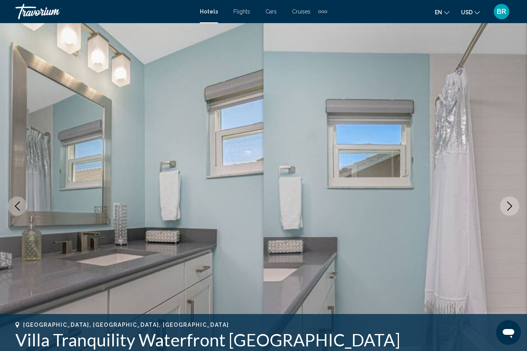
click at [13, 208] on icon "Previous image" at bounding box center [17, 206] width 9 height 9
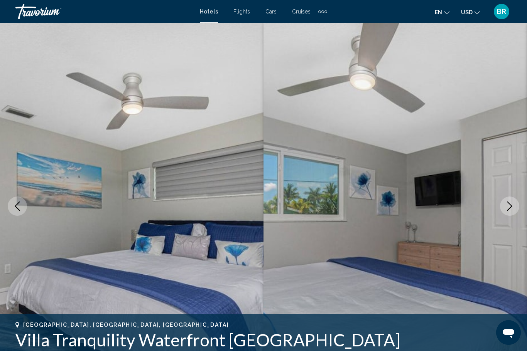
click at [12, 209] on button "Previous image" at bounding box center [17, 206] width 19 height 19
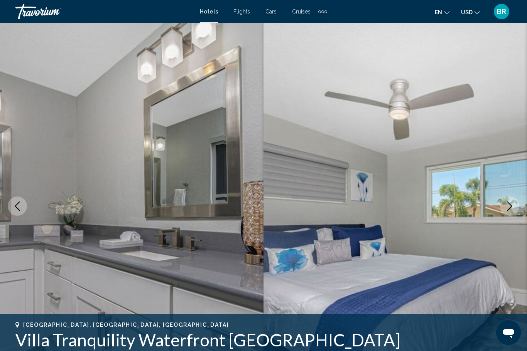
click at [13, 210] on icon "Previous image" at bounding box center [17, 206] width 9 height 9
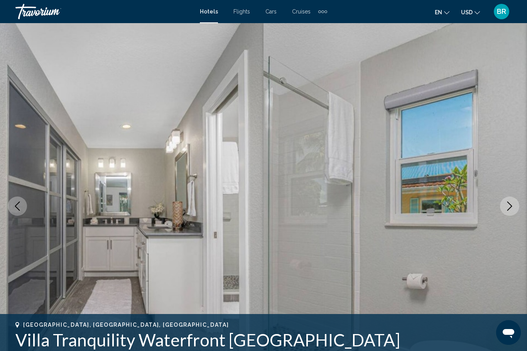
click at [14, 208] on icon "Previous image" at bounding box center [17, 206] width 9 height 9
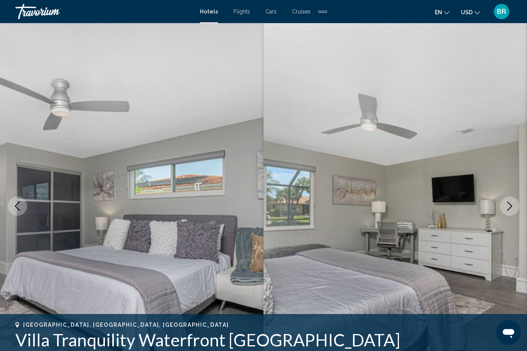
click at [12, 207] on button "Previous image" at bounding box center [17, 206] width 19 height 19
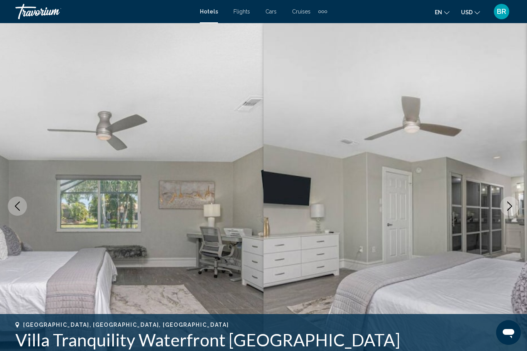
click at [12, 206] on button "Previous image" at bounding box center [17, 206] width 19 height 19
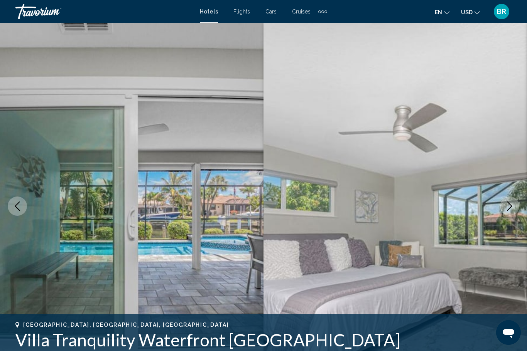
click at [14, 206] on icon "Previous image" at bounding box center [17, 206] width 9 height 9
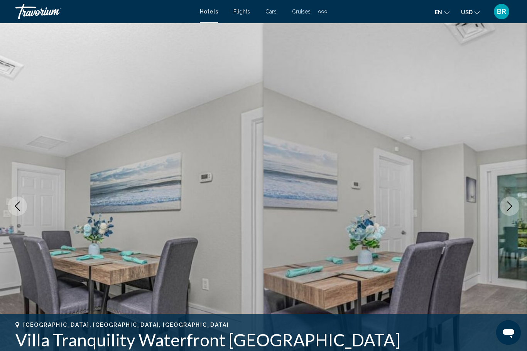
click at [14, 208] on icon "Previous image" at bounding box center [17, 206] width 9 height 9
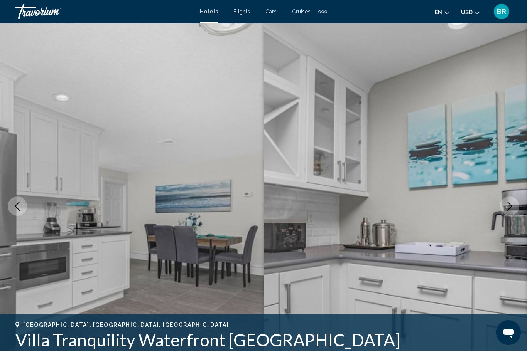
click at [14, 209] on icon "Previous image" at bounding box center [17, 206] width 9 height 9
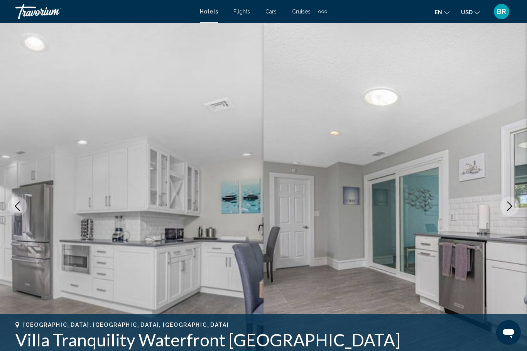
click at [14, 206] on icon "Previous image" at bounding box center [17, 206] width 9 height 9
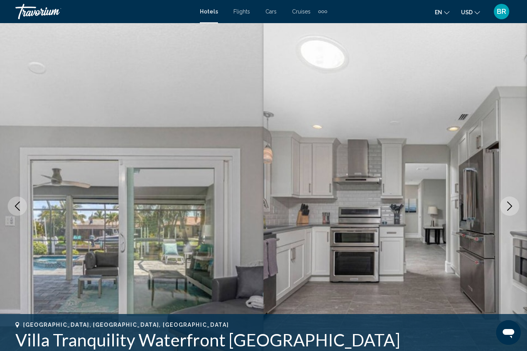
click at [14, 205] on icon "Previous image" at bounding box center [17, 206] width 9 height 9
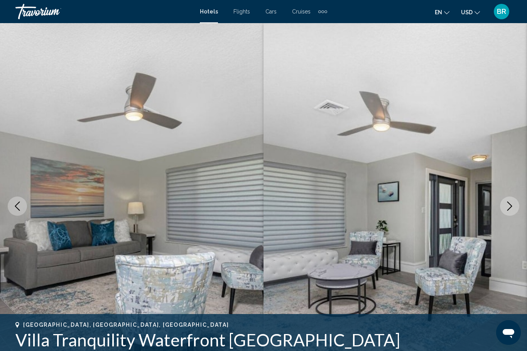
click at [15, 205] on icon "Previous image" at bounding box center [17, 206] width 9 height 9
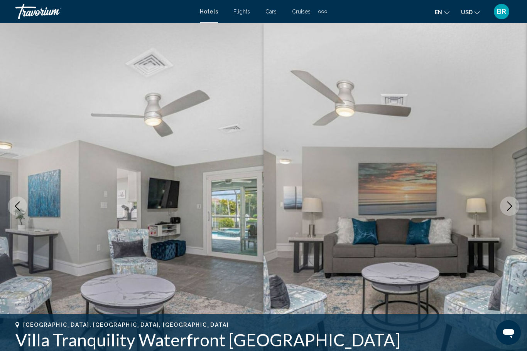
click at [13, 204] on icon "Previous image" at bounding box center [17, 206] width 9 height 9
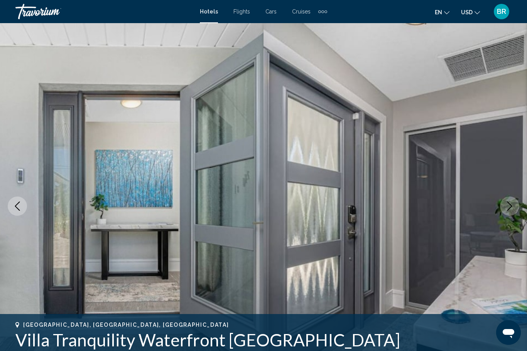
click at [12, 204] on button "Previous image" at bounding box center [17, 206] width 19 height 19
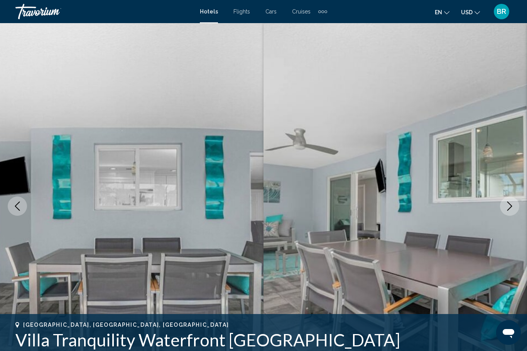
click at [17, 208] on icon "Previous image" at bounding box center [17, 206] width 5 height 9
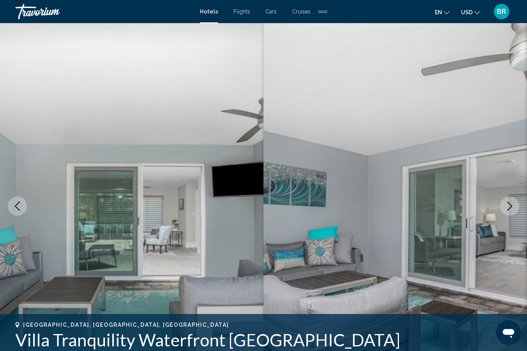
click at [15, 206] on icon "Previous image" at bounding box center [17, 206] width 5 height 9
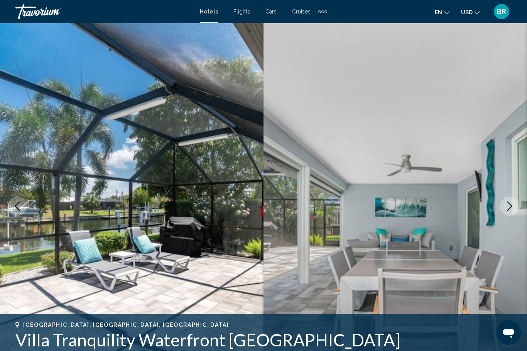
click at [14, 206] on icon "Previous image" at bounding box center [17, 206] width 9 height 9
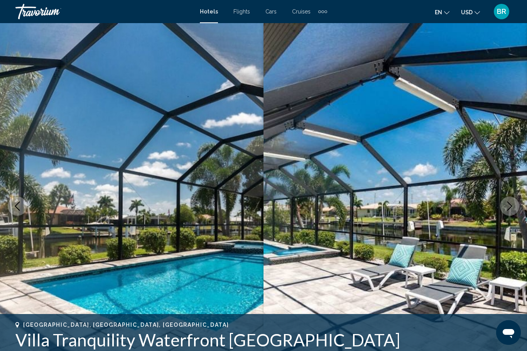
click at [14, 206] on icon "Previous image" at bounding box center [17, 206] width 9 height 9
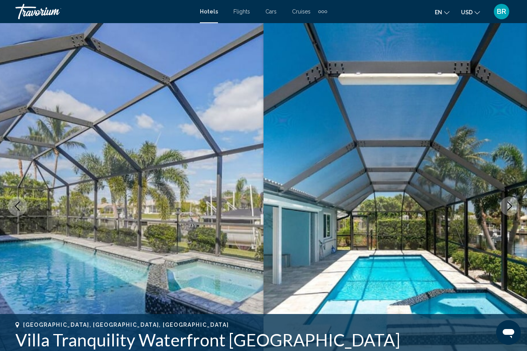
click at [13, 206] on icon "Previous image" at bounding box center [17, 206] width 9 height 9
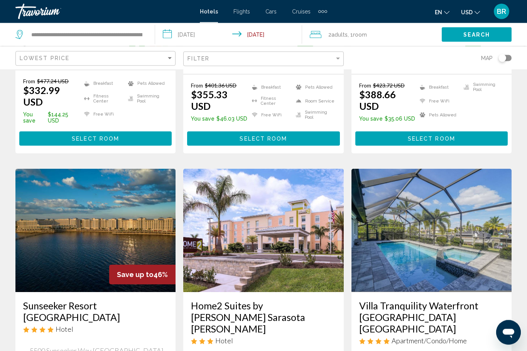
scroll to position [253, 0]
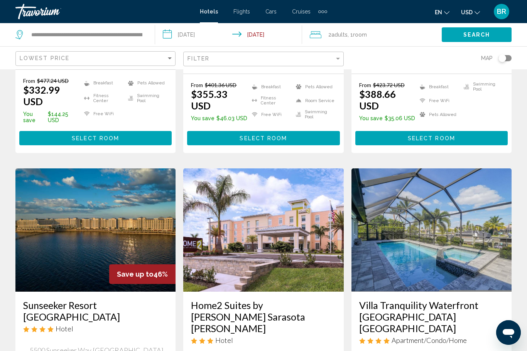
click at [226, 199] on img "Main content" at bounding box center [263, 230] width 160 height 123
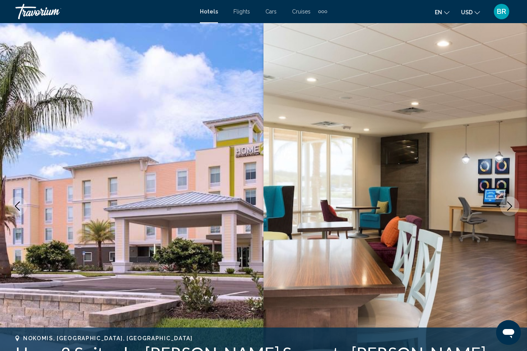
click at [17, 207] on icon "Previous image" at bounding box center [17, 206] width 9 height 9
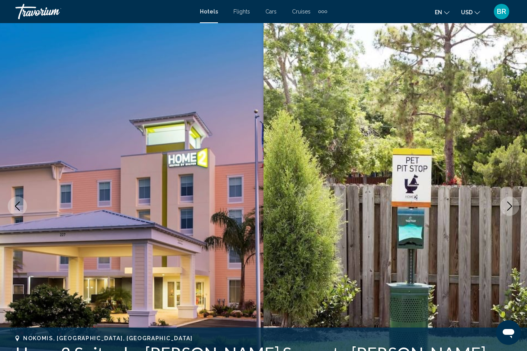
click at [15, 203] on icon "Previous image" at bounding box center [17, 206] width 9 height 9
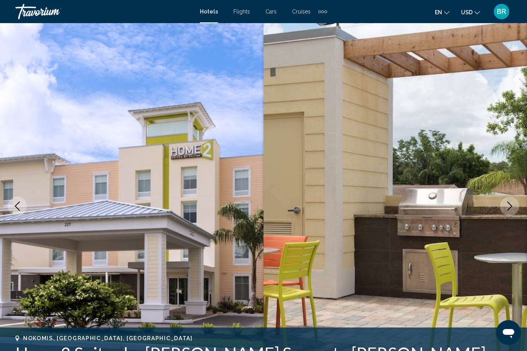
click at [13, 205] on icon "Previous image" at bounding box center [17, 206] width 9 height 9
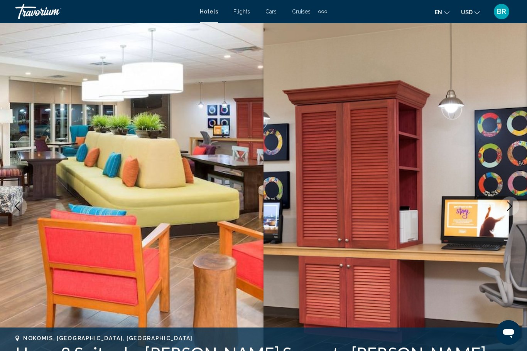
click at [15, 206] on icon "Previous image" at bounding box center [17, 206] width 5 height 9
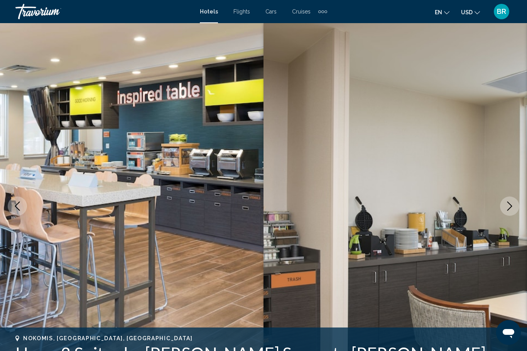
click at [14, 209] on icon "Previous image" at bounding box center [17, 206] width 9 height 9
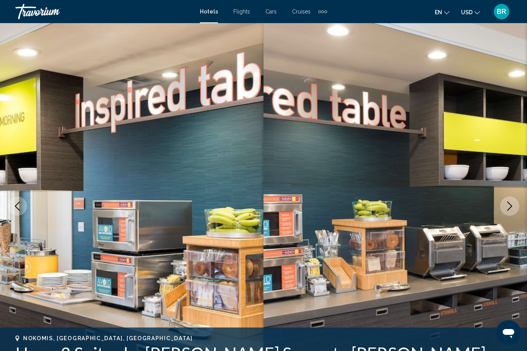
click at [17, 212] on button "Previous image" at bounding box center [17, 206] width 19 height 19
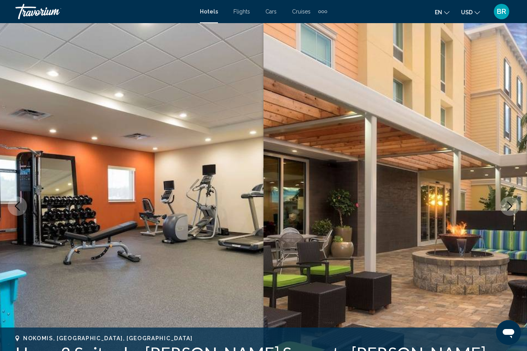
click at [17, 209] on icon "Previous image" at bounding box center [17, 206] width 9 height 9
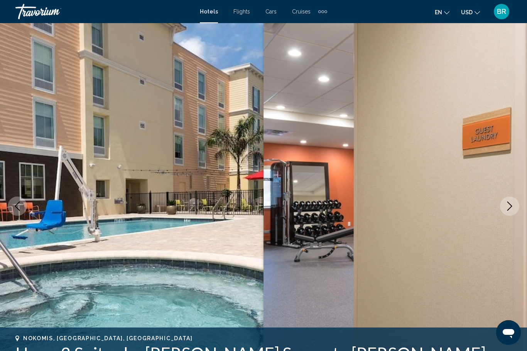
click at [17, 210] on icon "Previous image" at bounding box center [17, 206] width 9 height 9
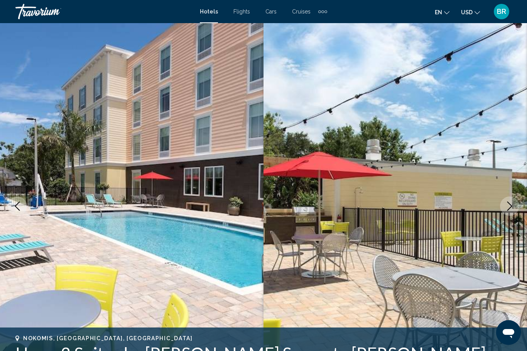
click at [18, 210] on icon "Previous image" at bounding box center [17, 206] width 9 height 9
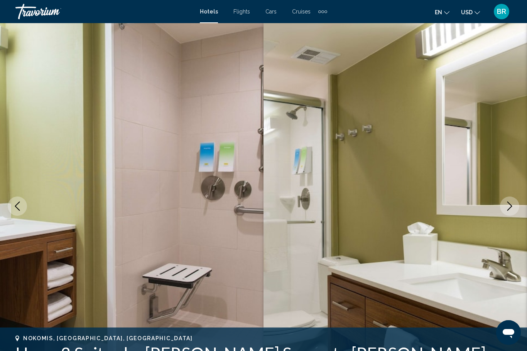
click at [17, 208] on icon "Previous image" at bounding box center [17, 206] width 5 height 9
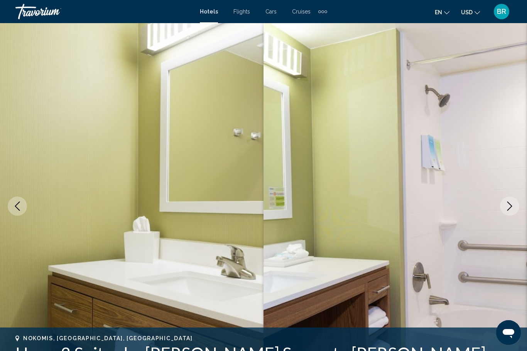
click at [19, 211] on button "Previous image" at bounding box center [17, 206] width 19 height 19
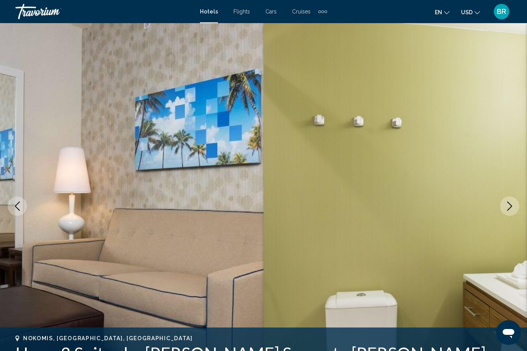
click at [16, 211] on button "Previous image" at bounding box center [17, 206] width 19 height 19
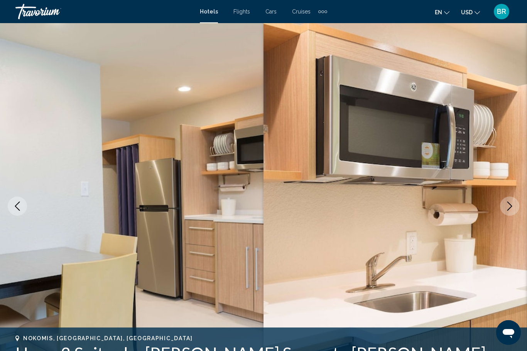
click at [18, 216] on button "Previous image" at bounding box center [17, 206] width 19 height 19
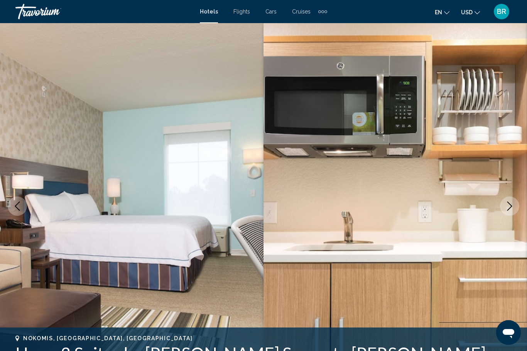
click at [17, 211] on button "Previous image" at bounding box center [17, 206] width 19 height 19
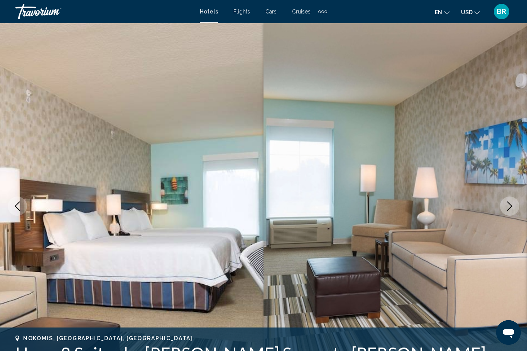
click at [16, 211] on button "Previous image" at bounding box center [17, 206] width 19 height 19
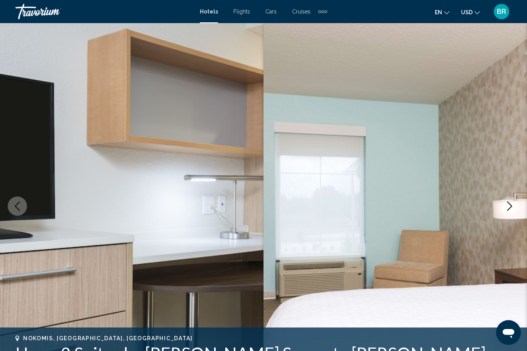
click at [18, 220] on img "Main content" at bounding box center [131, 206] width 263 height 366
click at [16, 210] on icon "Previous image" at bounding box center [17, 206] width 9 height 9
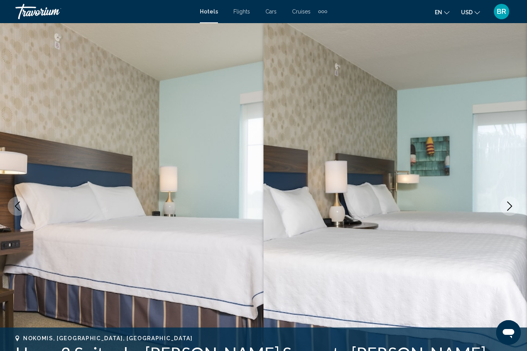
click at [16, 210] on icon "Previous image" at bounding box center [17, 206] width 9 height 9
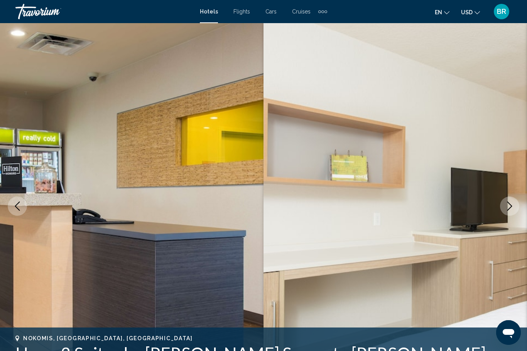
click at [16, 208] on icon "Previous image" at bounding box center [17, 206] width 9 height 9
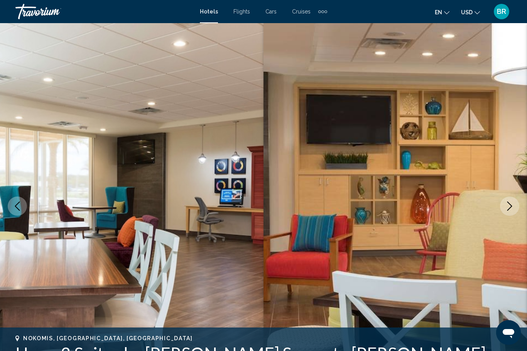
click at [19, 211] on button "Previous image" at bounding box center [17, 206] width 19 height 19
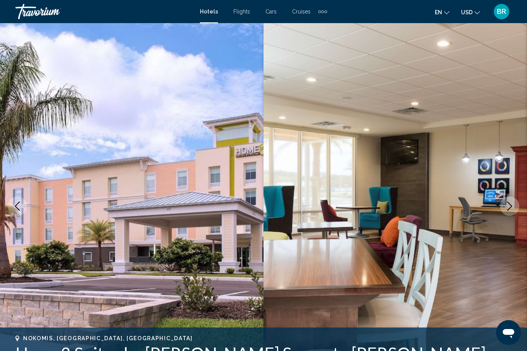
click at [15, 213] on button "Previous image" at bounding box center [17, 206] width 19 height 19
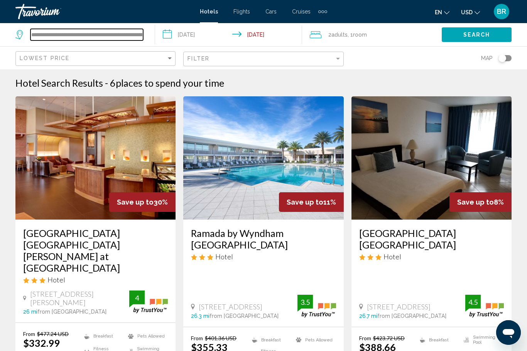
click at [58, 33] on input "**********" at bounding box center [86, 35] width 113 height 12
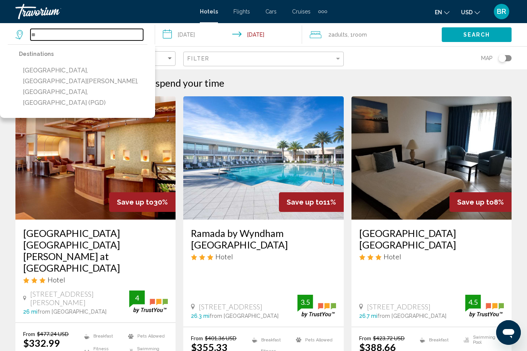
type input "*"
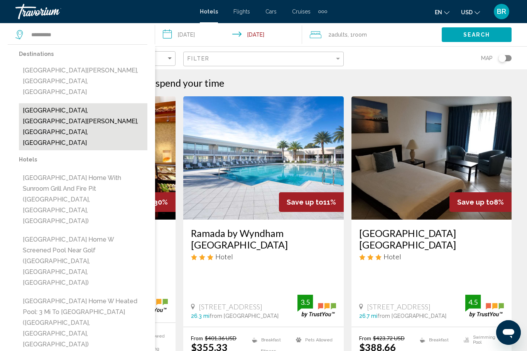
click at [30, 105] on button "[GEOGRAPHIC_DATA], [GEOGRAPHIC_DATA][PERSON_NAME], [GEOGRAPHIC_DATA], [GEOGRAPH…" at bounding box center [83, 126] width 128 height 47
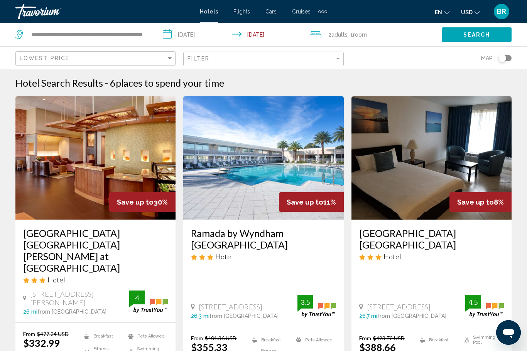
click at [489, 36] on span "Search" at bounding box center [476, 35] width 27 height 6
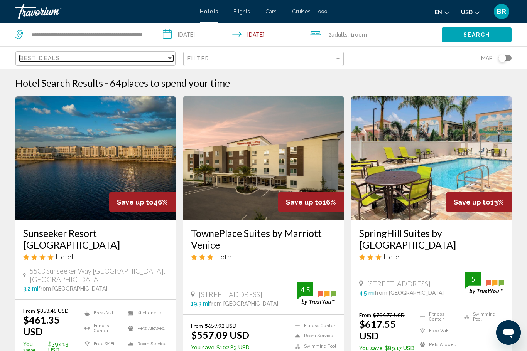
click at [64, 58] on div "Best Deals" at bounding box center [93, 58] width 147 height 6
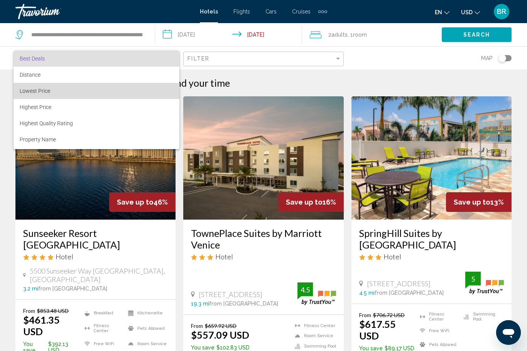
click at [24, 85] on span "Lowest Price" at bounding box center [97, 91] width 154 height 16
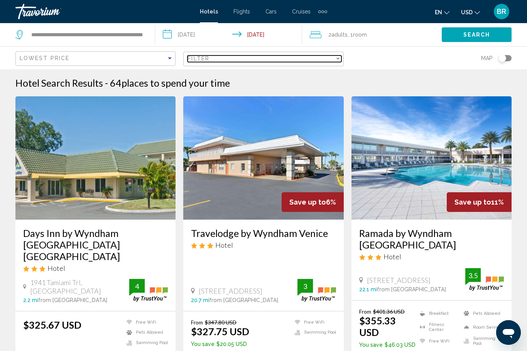
click at [336, 61] on div "Filter" at bounding box center [337, 59] width 7 height 6
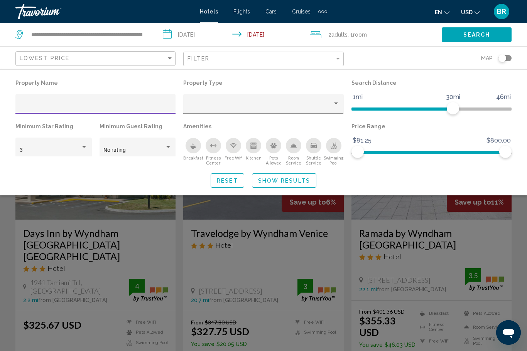
click at [193, 146] on icon "Breakfast" at bounding box center [194, 147] width 6 height 3
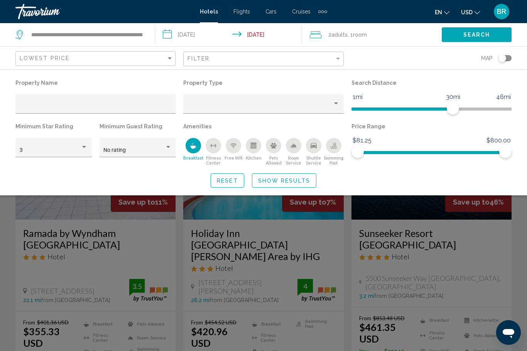
click at [334, 143] on icon "Swimming Pool" at bounding box center [334, 146] width 6 height 6
click at [235, 152] on div "Free Wifi" at bounding box center [233, 145] width 15 height 15
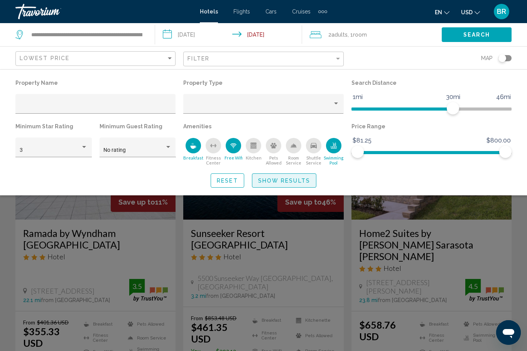
click at [287, 178] on span "Show Results" at bounding box center [284, 181] width 52 height 6
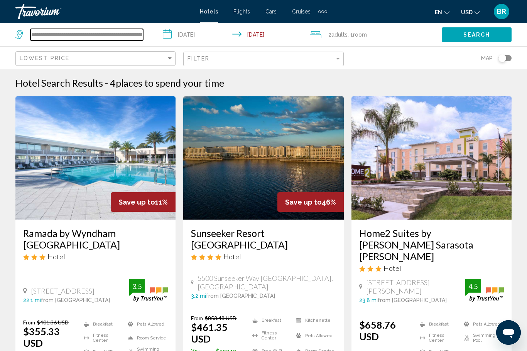
click at [59, 29] on input "**********" at bounding box center [86, 35] width 113 height 12
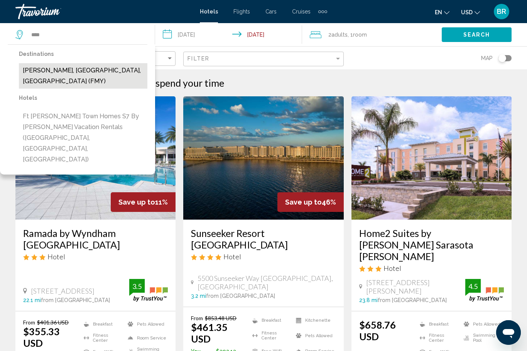
click at [28, 68] on button "[PERSON_NAME], [GEOGRAPHIC_DATA], [GEOGRAPHIC_DATA] (FMY)" at bounding box center [83, 75] width 128 height 25
type input "**********"
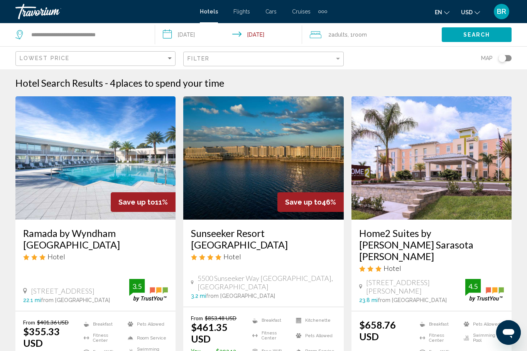
click at [479, 41] on button "Search" at bounding box center [477, 34] width 70 height 14
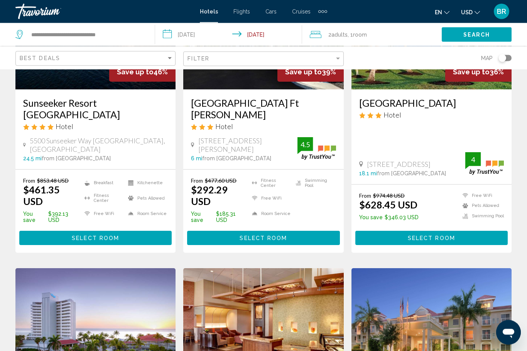
scroll to position [130, 0]
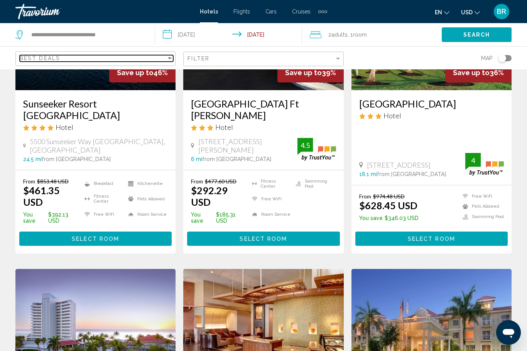
click at [122, 61] on div "Best Deals" at bounding box center [93, 58] width 147 height 6
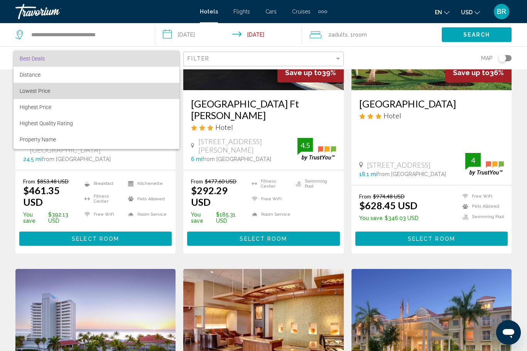
click at [26, 94] on span "Lowest Price" at bounding box center [97, 91] width 154 height 16
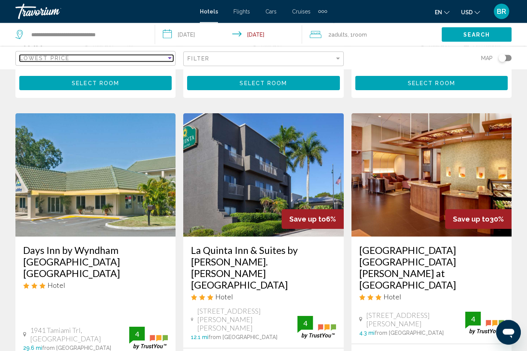
scroll to position [947, 0]
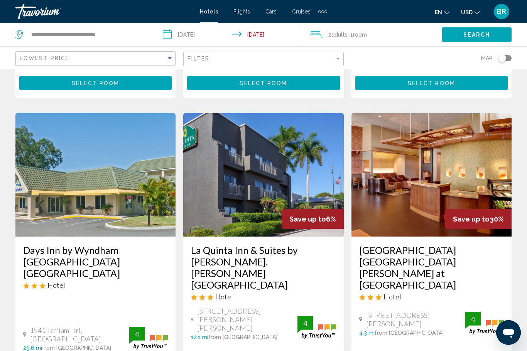
click at [43, 136] on img "Main content" at bounding box center [95, 174] width 160 height 123
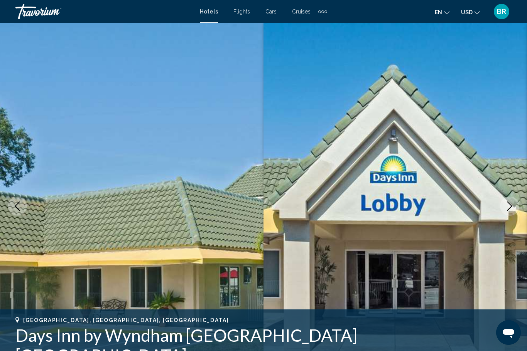
click at [17, 204] on icon "Previous image" at bounding box center [17, 206] width 9 height 9
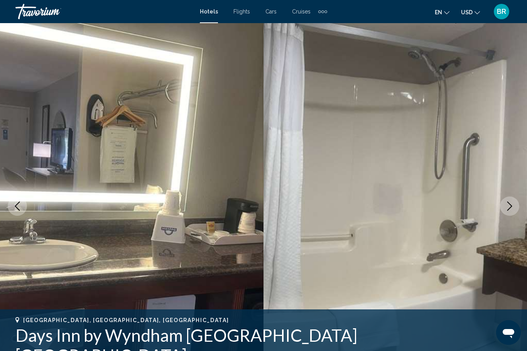
click at [19, 206] on icon "Previous image" at bounding box center [17, 206] width 9 height 9
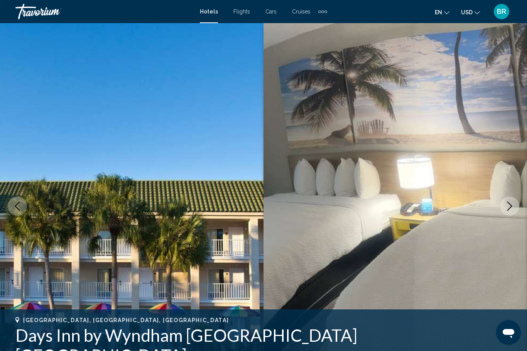
click at [9, 211] on button "Previous image" at bounding box center [17, 206] width 19 height 19
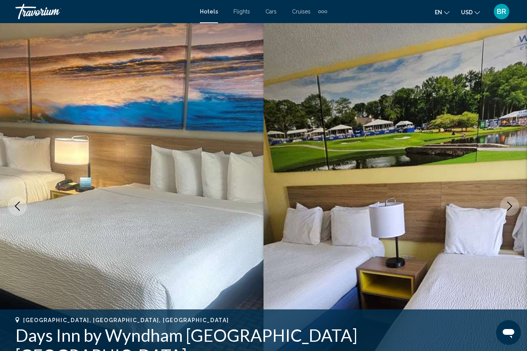
click at [13, 209] on icon "Previous image" at bounding box center [17, 206] width 9 height 9
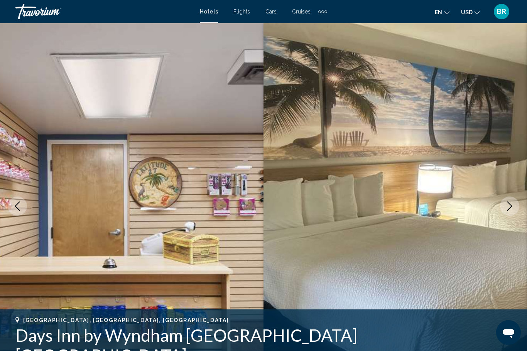
click at [12, 211] on button "Previous image" at bounding box center [17, 206] width 19 height 19
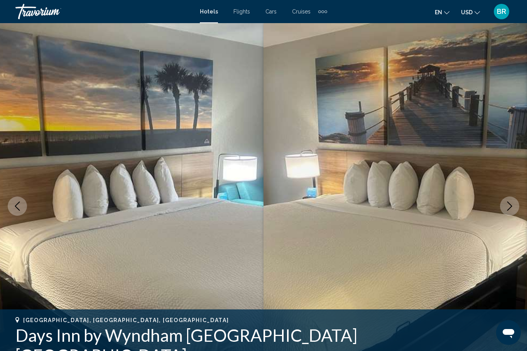
click at [14, 212] on button "Previous image" at bounding box center [17, 206] width 19 height 19
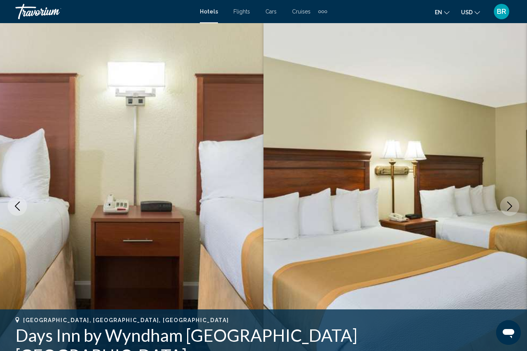
click at [15, 203] on icon "Previous image" at bounding box center [17, 206] width 9 height 9
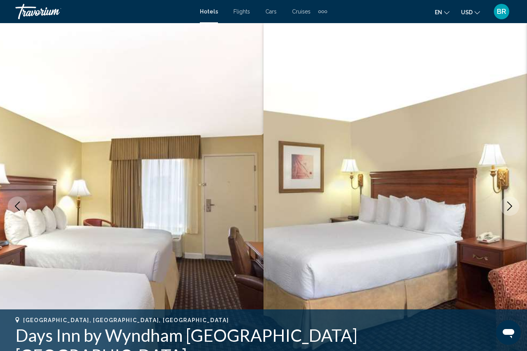
click at [14, 211] on button "Previous image" at bounding box center [17, 206] width 19 height 19
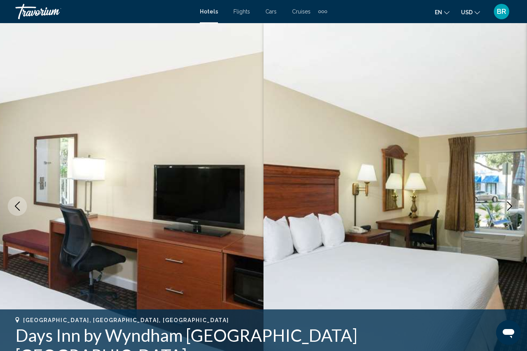
click at [12, 205] on button "Previous image" at bounding box center [17, 206] width 19 height 19
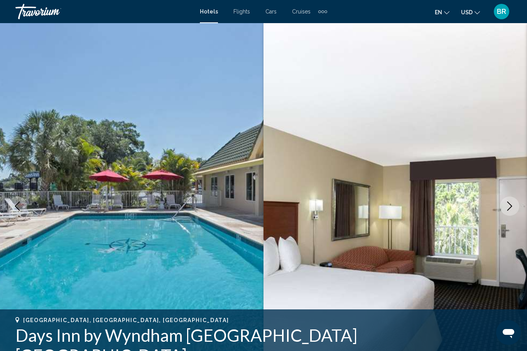
click at [12, 210] on button "Previous image" at bounding box center [17, 206] width 19 height 19
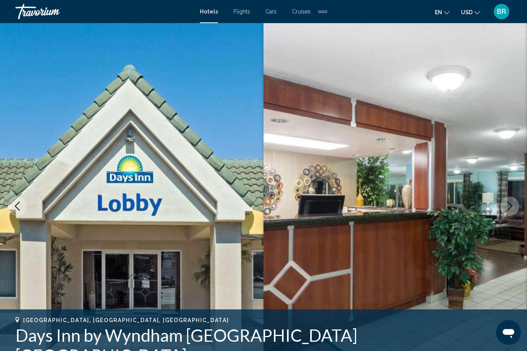
click at [14, 206] on icon "Previous image" at bounding box center [17, 206] width 9 height 9
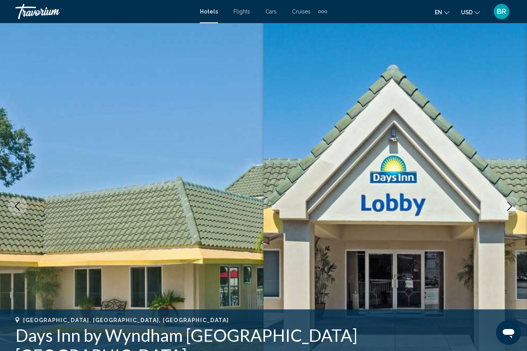
click at [20, 209] on icon "Previous image" at bounding box center [17, 206] width 9 height 9
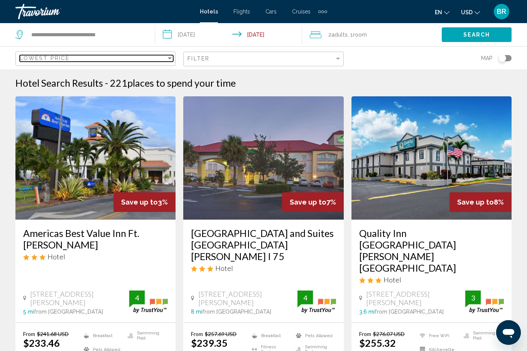
click at [33, 59] on span "Lowest Price" at bounding box center [45, 58] width 50 height 6
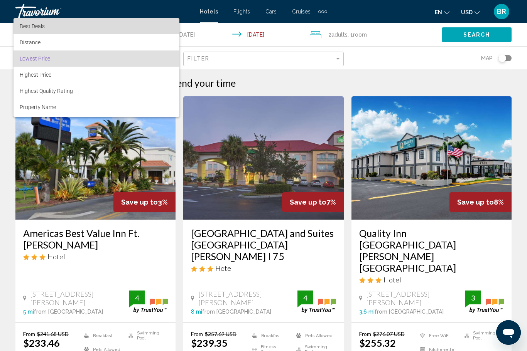
click at [24, 29] on span "Best Deals" at bounding box center [32, 26] width 25 height 6
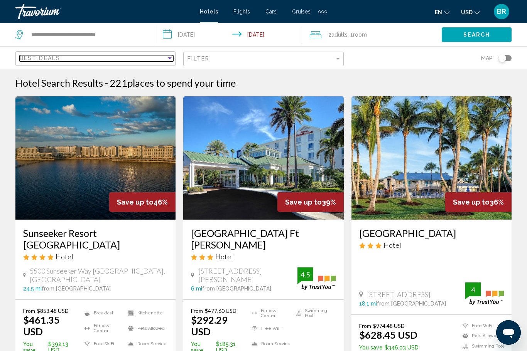
click at [47, 61] on span "Best Deals" at bounding box center [40, 58] width 41 height 6
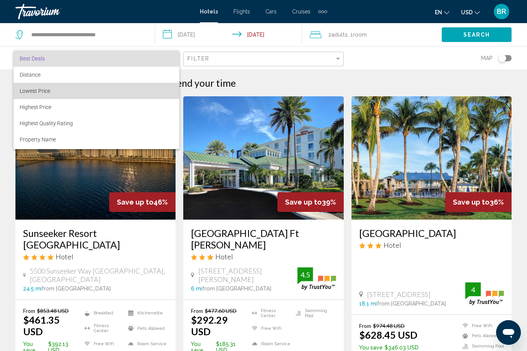
click at [27, 93] on span "Lowest Price" at bounding box center [35, 91] width 30 height 6
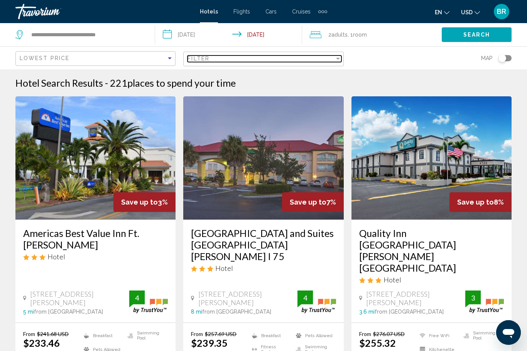
click at [214, 56] on div "Filter" at bounding box center [260, 59] width 147 height 6
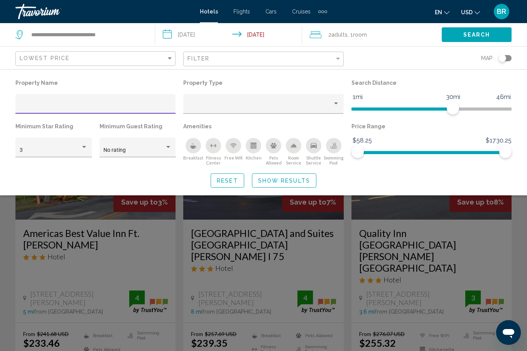
click at [191, 145] on icon "Breakfast" at bounding box center [193, 146] width 6 height 6
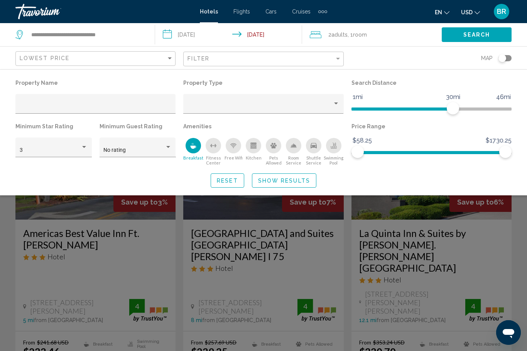
click at [336, 145] on icon "Swimming Pool" at bounding box center [334, 146] width 6 height 6
click at [233, 153] on div "Free Wifi" at bounding box center [233, 145] width 15 height 15
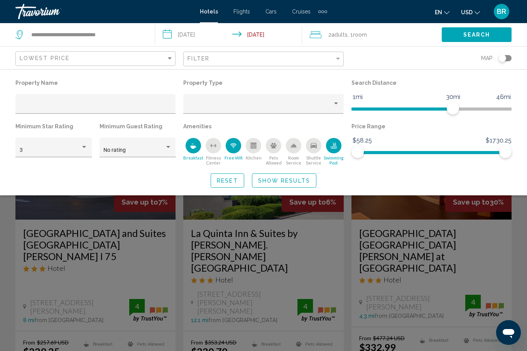
click at [273, 183] on span "Show Results" at bounding box center [284, 181] width 52 height 6
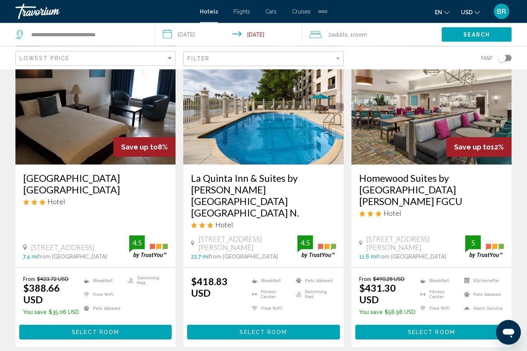
scroll to position [383, 0]
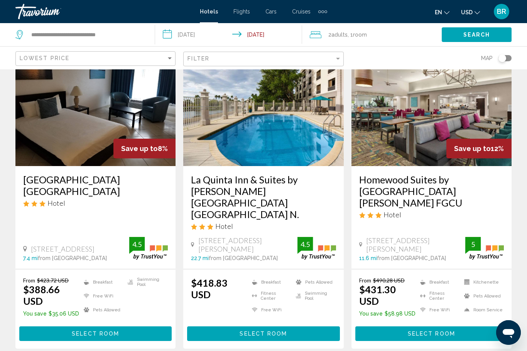
click at [24, 174] on h3 "[GEOGRAPHIC_DATA] [GEOGRAPHIC_DATA]" at bounding box center [95, 185] width 145 height 23
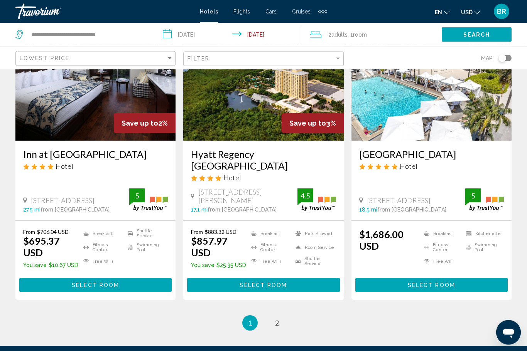
scroll to position [1034, 0]
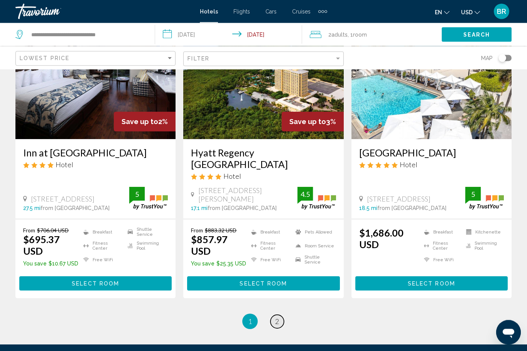
click at [272, 316] on link "page 2" at bounding box center [277, 323] width 14 height 14
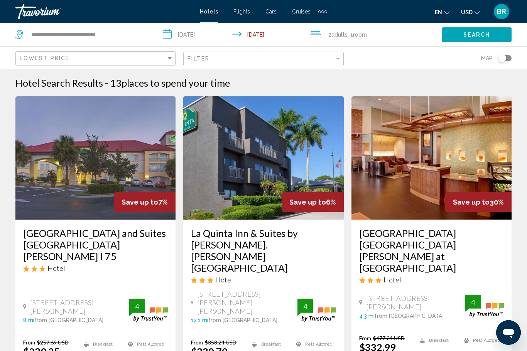
click at [76, 234] on h3 "[GEOGRAPHIC_DATA] and Suites [GEOGRAPHIC_DATA][PERSON_NAME] I 75" at bounding box center [95, 245] width 145 height 35
